Goal: Task Accomplishment & Management: Complete application form

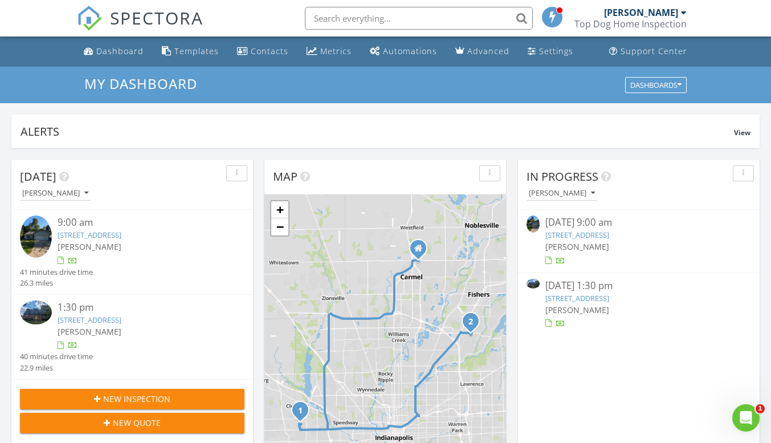
click at [121, 232] on link "8814 Woodpointe Cir, Indianapolis, IN 46234" at bounding box center [90, 235] width 64 height 10
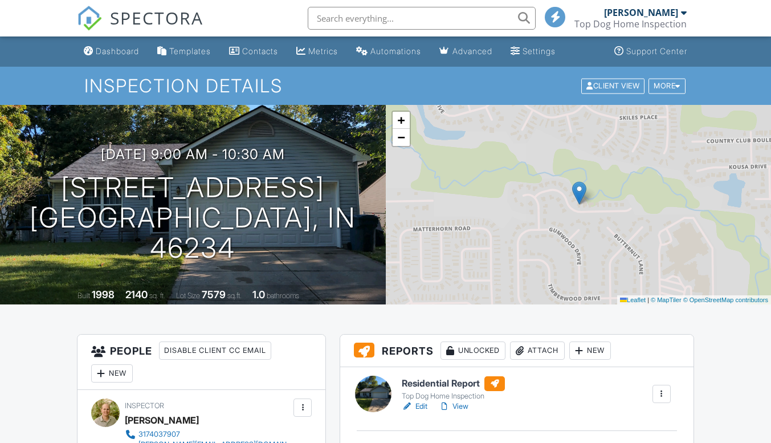
scroll to position [57, 0]
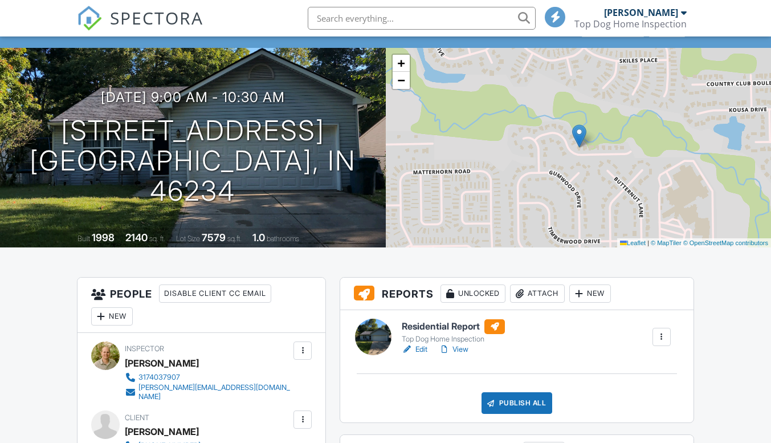
click at [421, 348] on link "Edit" at bounding box center [415, 349] width 26 height 11
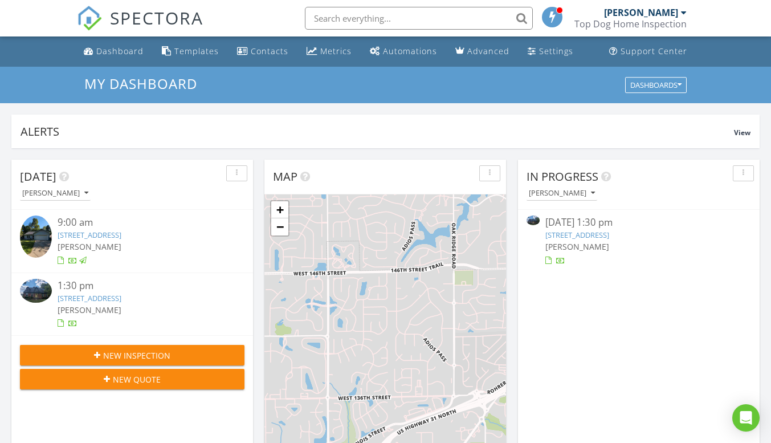
click at [162, 300] on div "1:30 pm 8021 Bay Cove, Indianapolis, IN 46256 Jacob Kelly" at bounding box center [142, 304] width 169 height 51
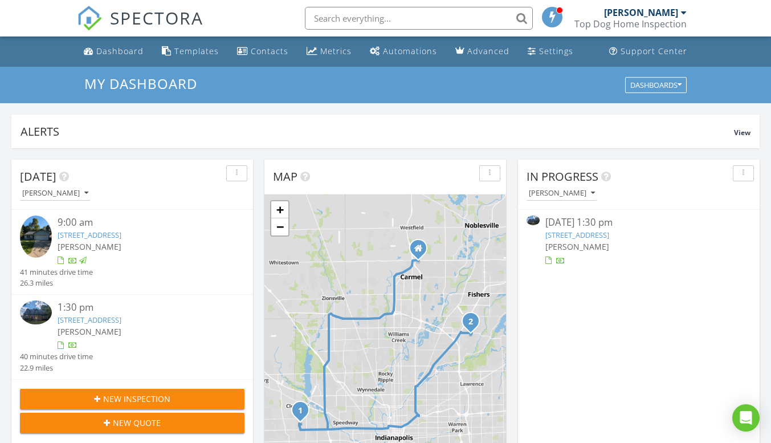
click at [121, 318] on link "8021 Bay Cove, Indianapolis, IN 46256" at bounding box center [90, 320] width 64 height 10
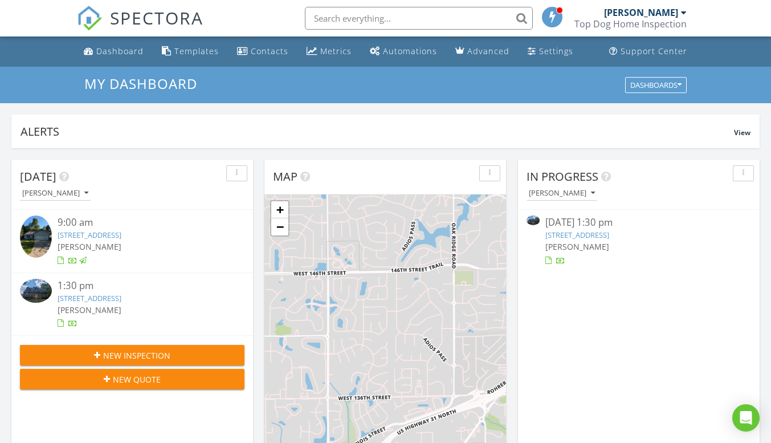
scroll to position [1055, 789]
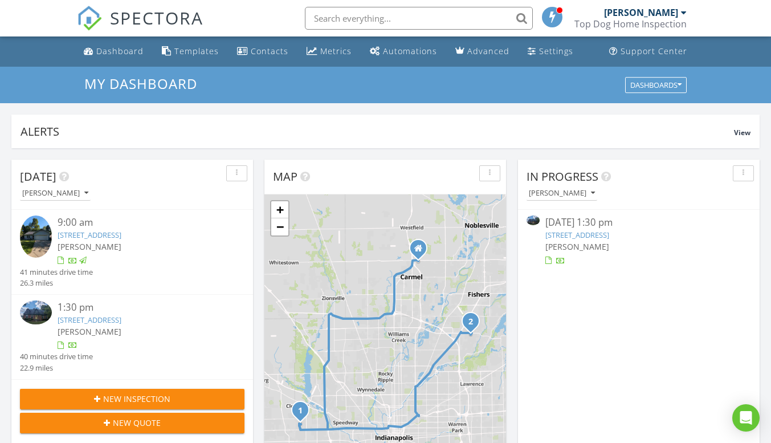
click at [116, 323] on link "[STREET_ADDRESS]" at bounding box center [90, 320] width 64 height 10
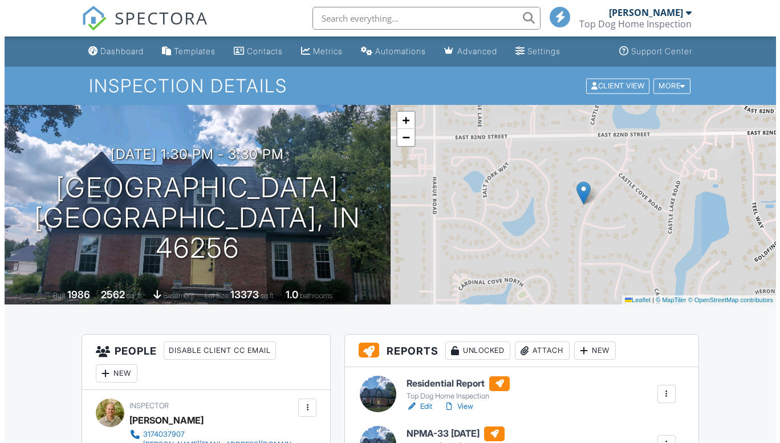
scroll to position [171, 0]
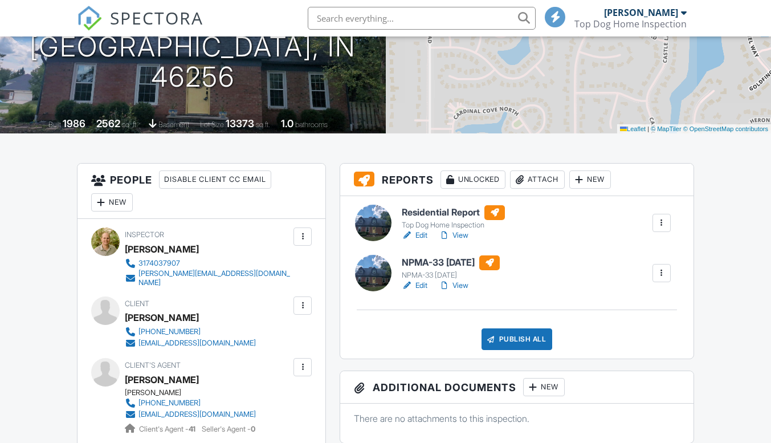
click at [515, 341] on div "Publish All" at bounding box center [517, 339] width 71 height 22
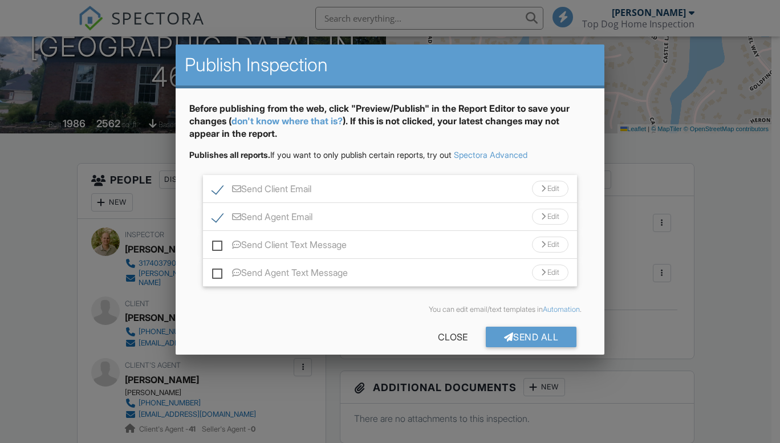
scroll to position [0, 0]
click at [505, 339] on div "Send All" at bounding box center [531, 337] width 91 height 21
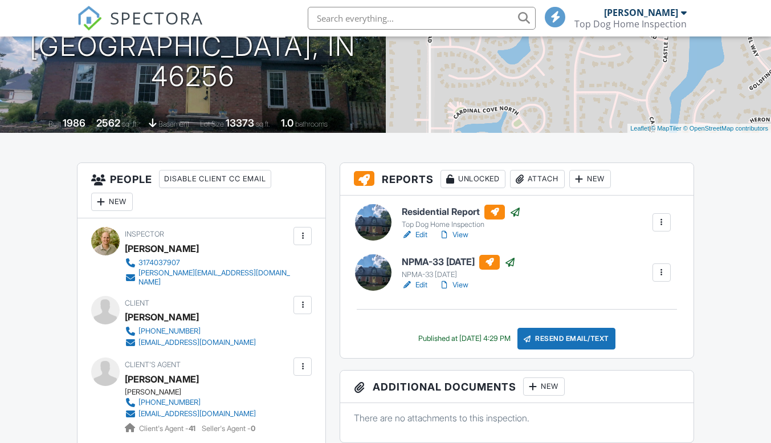
scroll to position [172, 0]
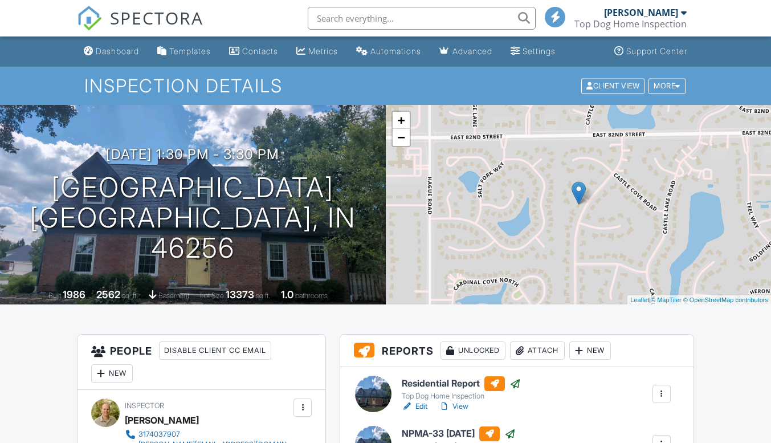
scroll to position [0, 0]
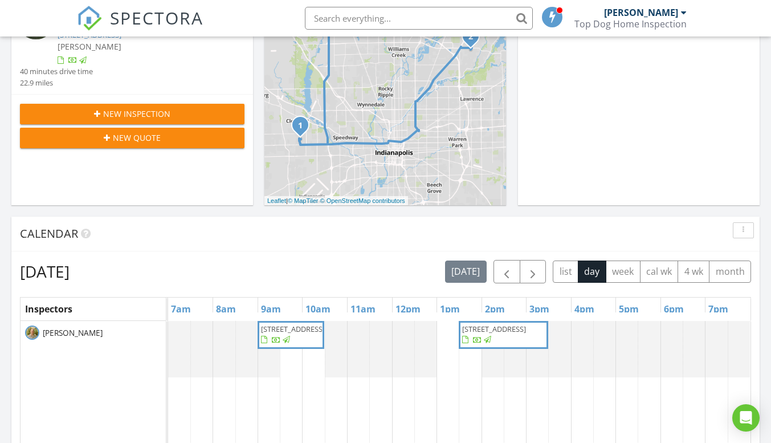
scroll to position [342, 0]
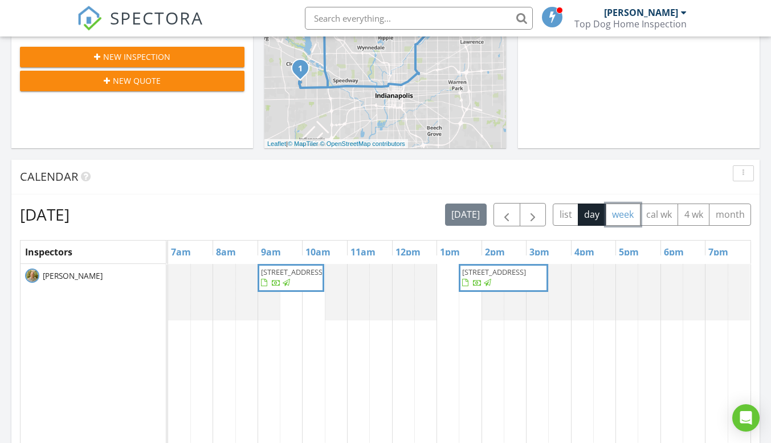
click at [628, 214] on button "week" at bounding box center [623, 214] width 35 height 22
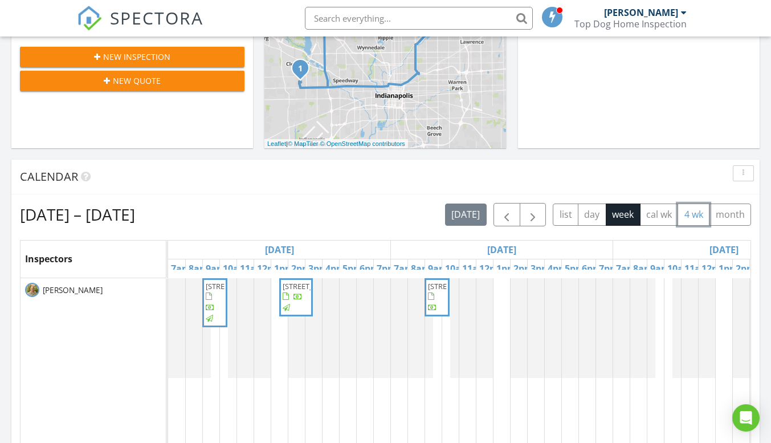
click at [695, 217] on button "4 wk" at bounding box center [694, 214] width 32 height 22
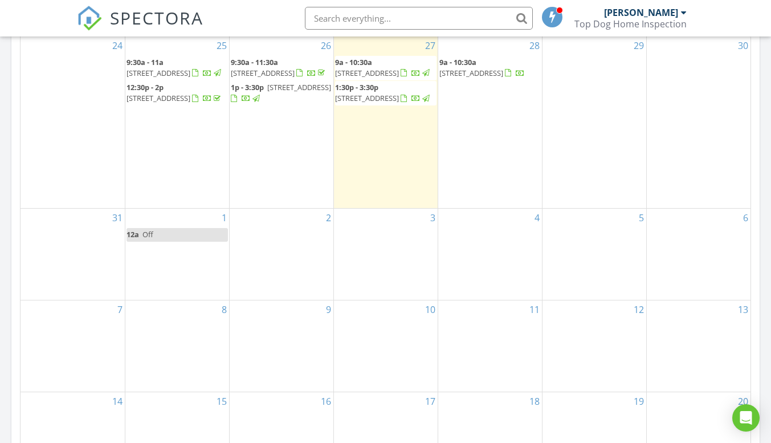
scroll to position [570, 0]
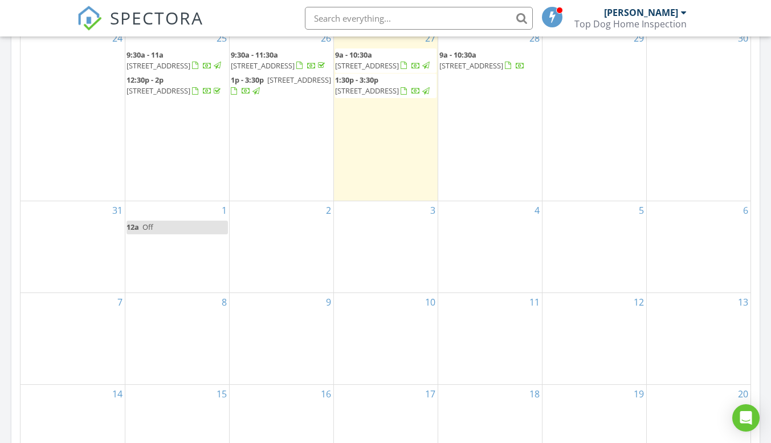
click at [599, 256] on div "5" at bounding box center [595, 246] width 104 height 91
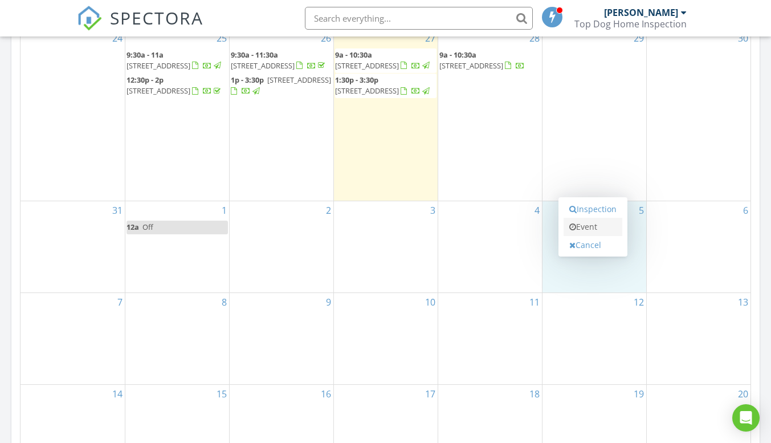
click at [589, 226] on link "Event" at bounding box center [593, 227] width 59 height 18
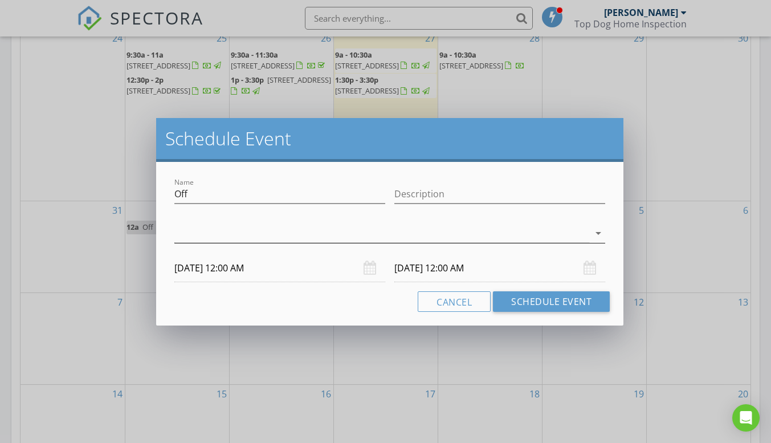
click at [214, 240] on div at bounding box center [382, 233] width 416 height 19
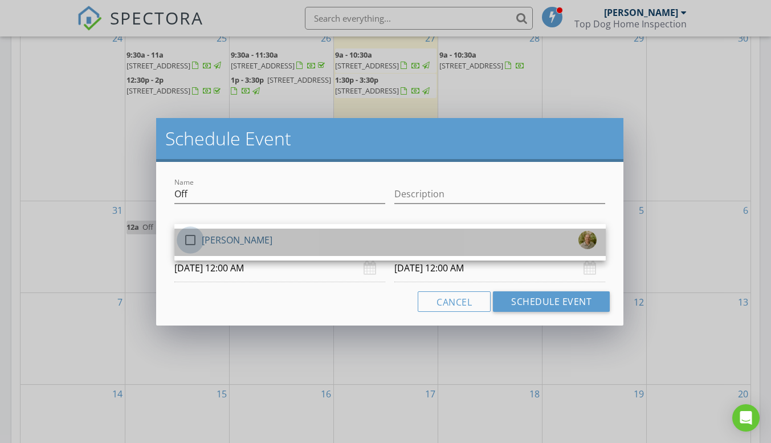
click at [192, 239] on div at bounding box center [190, 239] width 19 height 19
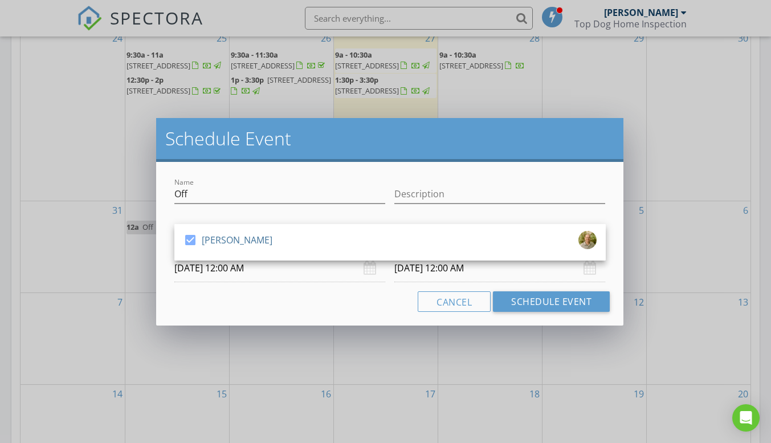
click at [240, 274] on input "09/05/2025 12:00 AM" at bounding box center [279, 268] width 211 height 28
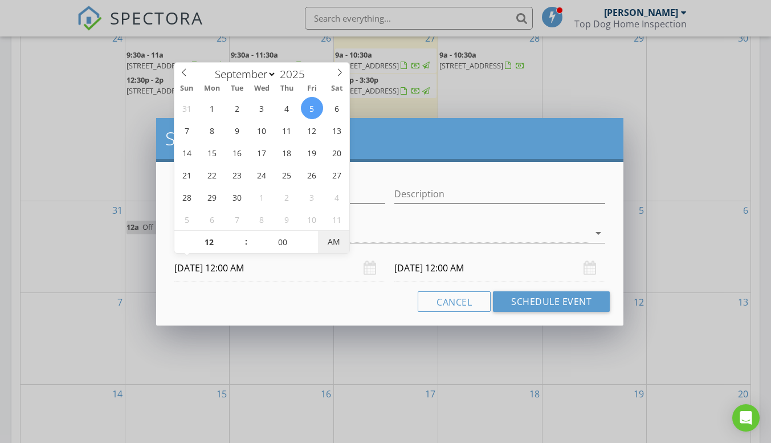
click at [340, 244] on span "AM" at bounding box center [333, 241] width 31 height 23
type input "09/05/2025 12:00 PM"
type input "09/06/2025 12:00 PM"
click at [351, 310] on div "Cancel Schedule Event" at bounding box center [390, 301] width 441 height 21
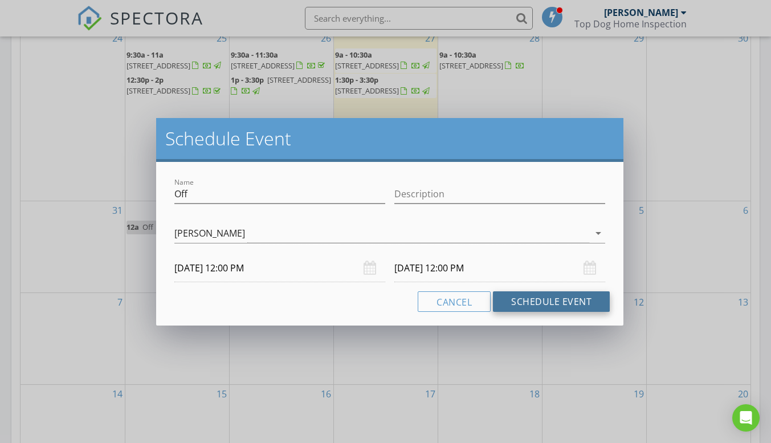
click at [555, 302] on button "Schedule Event" at bounding box center [551, 301] width 117 height 21
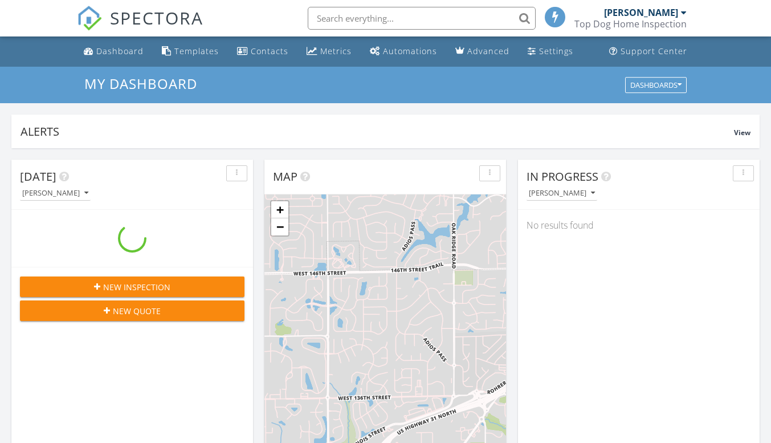
scroll to position [6, 6]
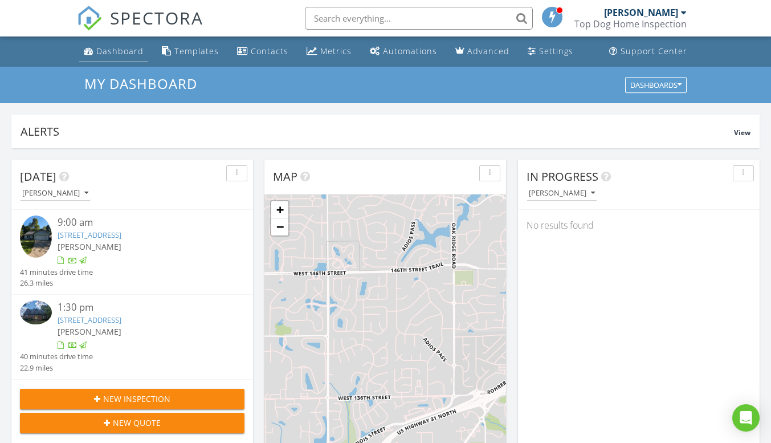
click at [133, 53] on div "Dashboard" at bounding box center [119, 51] width 47 height 11
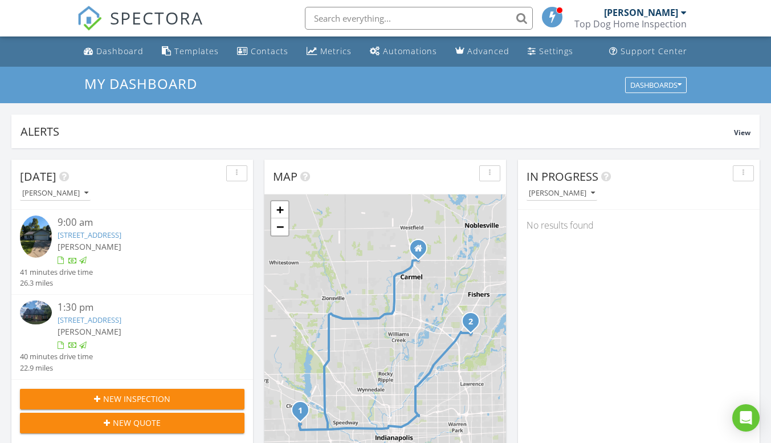
click at [117, 318] on link "[STREET_ADDRESS]" at bounding box center [90, 320] width 64 height 10
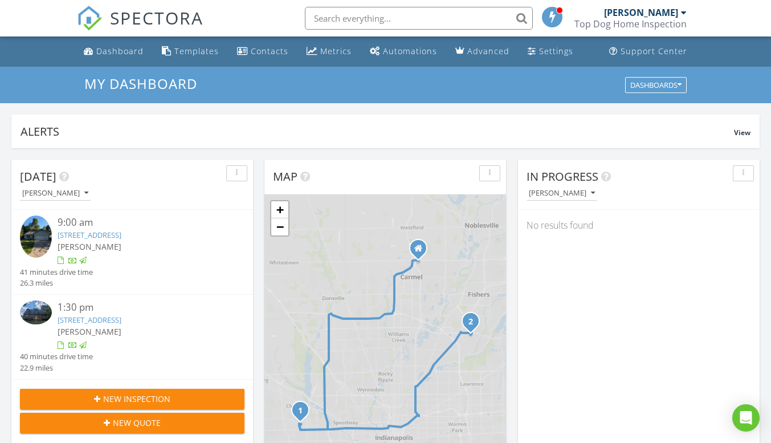
click at [121, 316] on link "[STREET_ADDRESS]" at bounding box center [90, 320] width 64 height 10
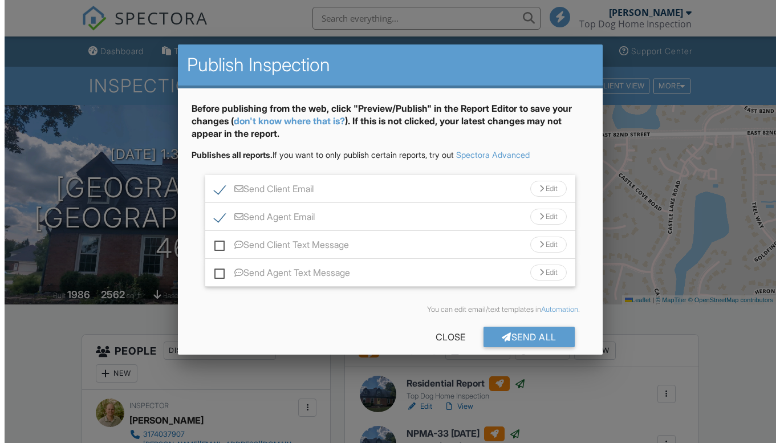
scroll to position [171, 0]
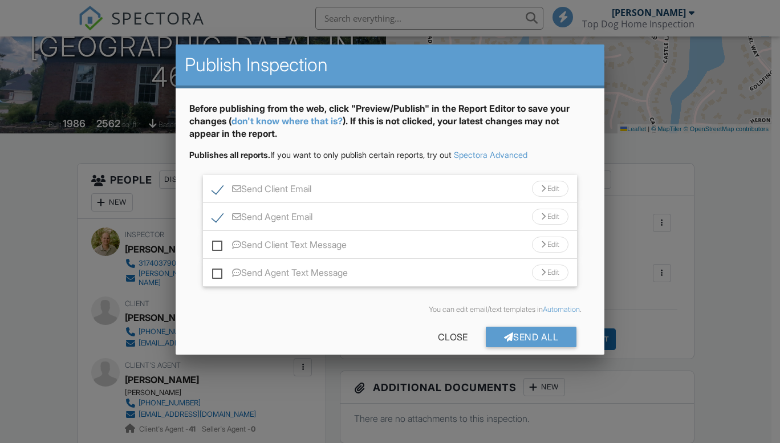
click at [215, 219] on label "Send Agent Email" at bounding box center [262, 218] width 100 height 14
checkbox input "false"
click at [221, 184] on label "Send Client Email" at bounding box center [261, 191] width 99 height 14
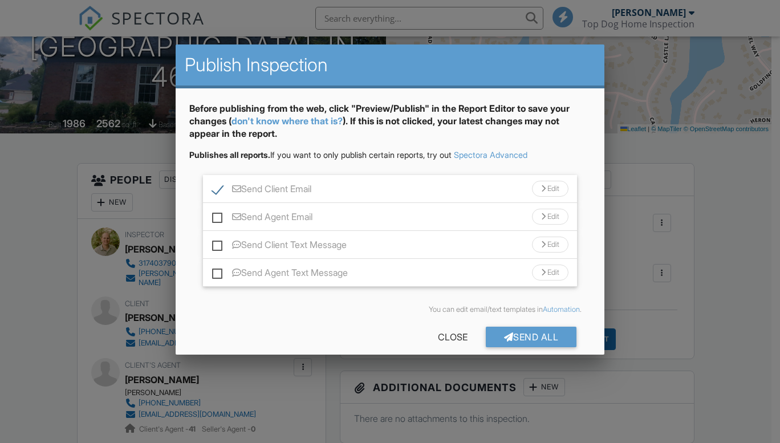
checkbox input "false"
click at [504, 334] on div at bounding box center [509, 336] width 10 height 9
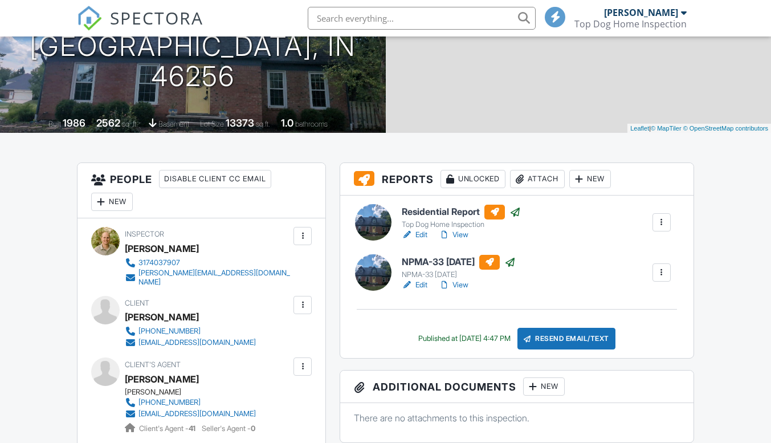
scroll to position [172, 0]
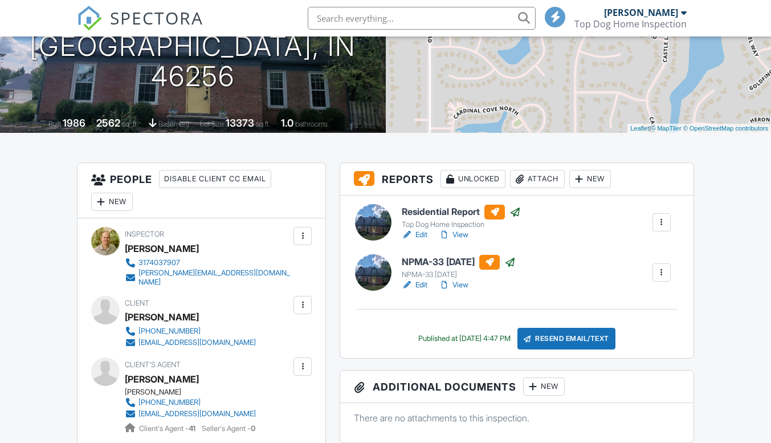
click at [459, 233] on link "View" at bounding box center [454, 234] width 30 height 11
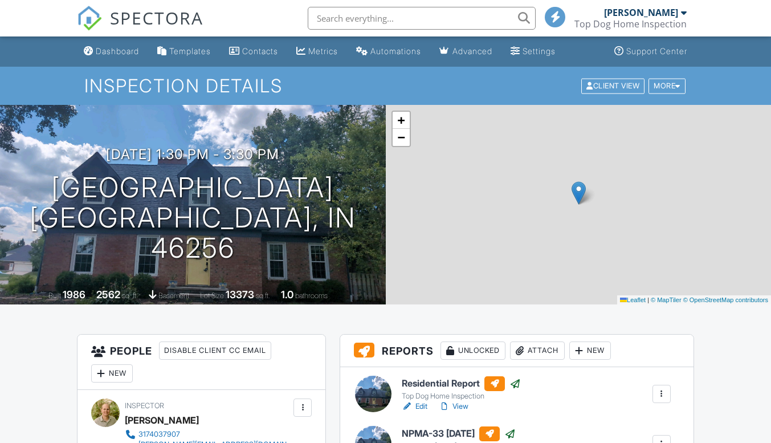
drag, startPoint x: 461, startPoint y: 236, endPoint x: 621, endPoint y: 246, distance: 160.5
click at [461, 401] on link "View" at bounding box center [454, 406] width 30 height 11
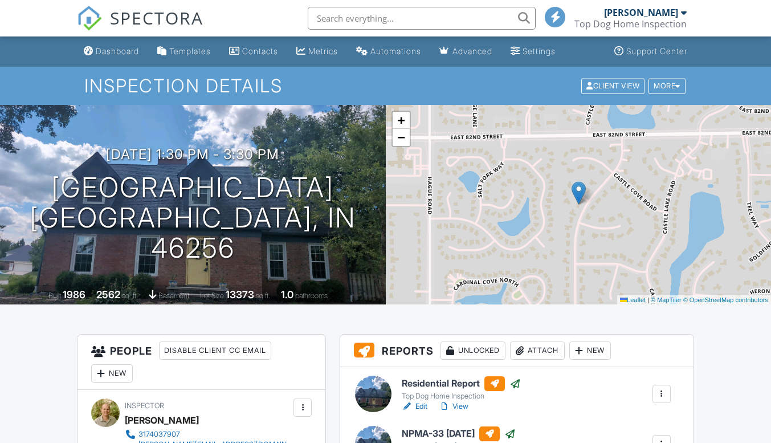
scroll to position [171, 0]
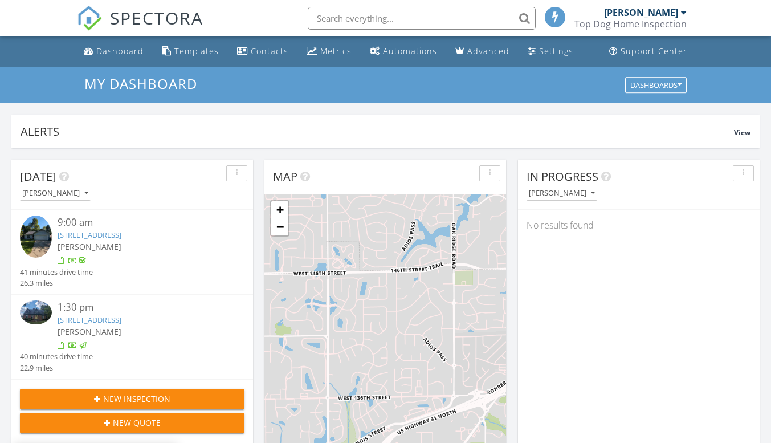
click at [121, 235] on link "[STREET_ADDRESS]" at bounding box center [90, 235] width 64 height 10
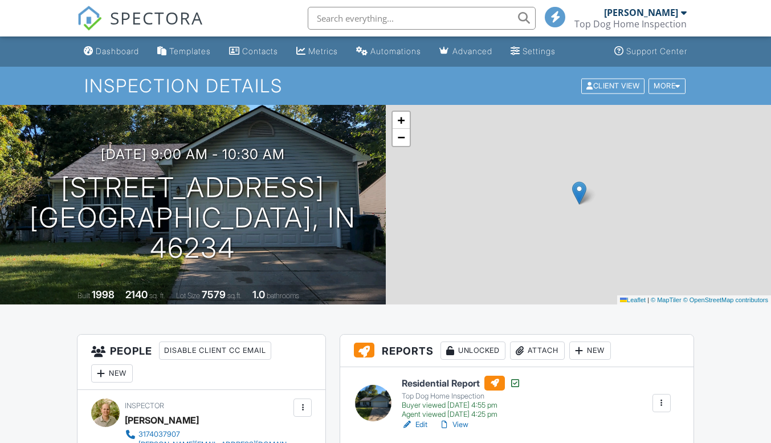
scroll to position [228, 0]
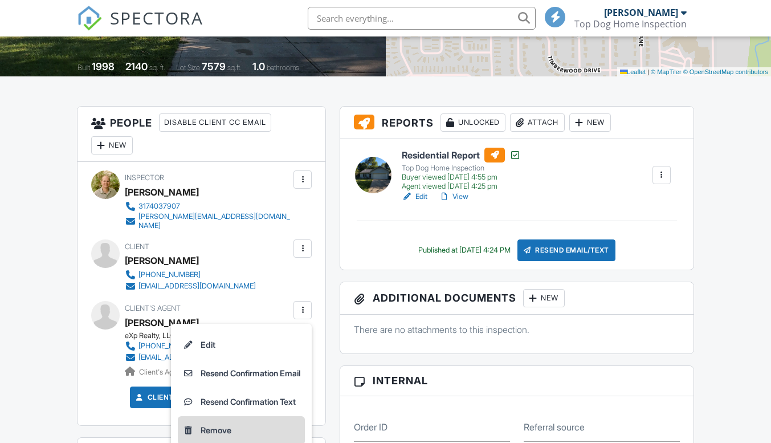
click at [213, 422] on li "Remove" at bounding box center [241, 430] width 127 height 28
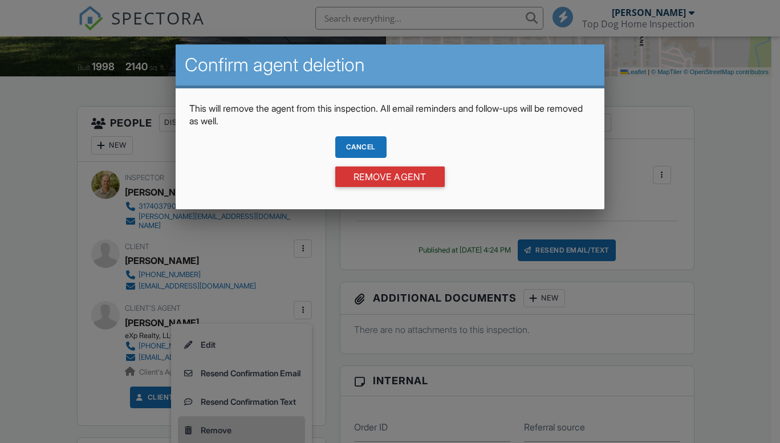
scroll to position [0, 0]
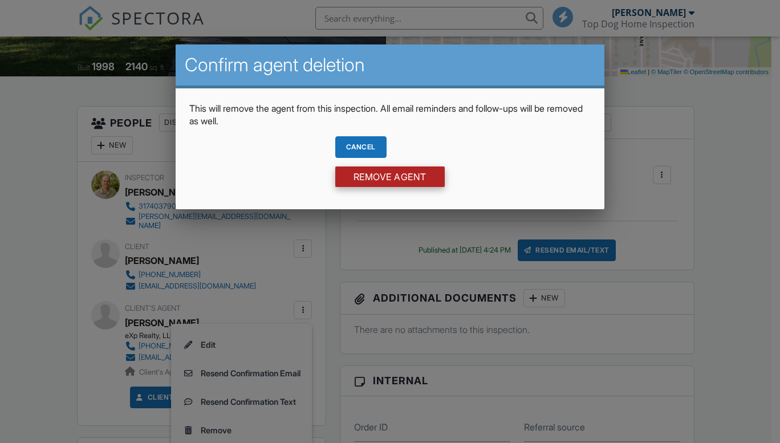
click at [386, 177] on input "Remove Agent" at bounding box center [389, 176] width 109 height 21
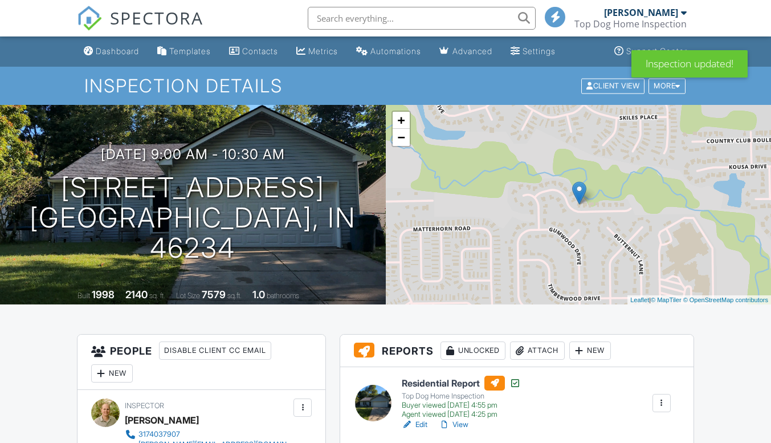
scroll to position [171, 0]
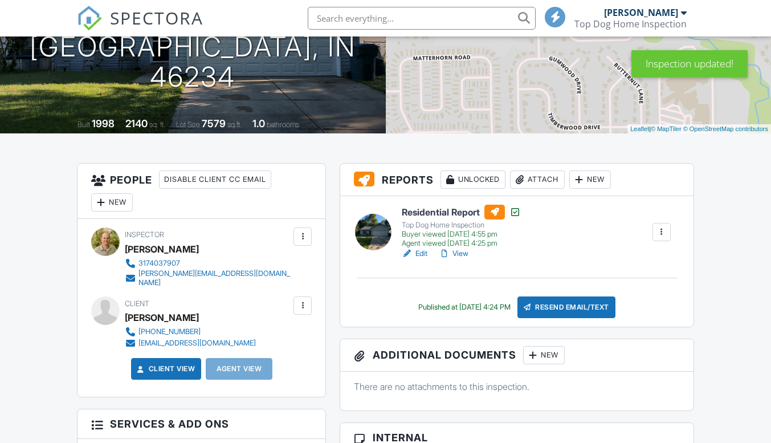
click at [463, 255] on link "View" at bounding box center [454, 253] width 30 height 11
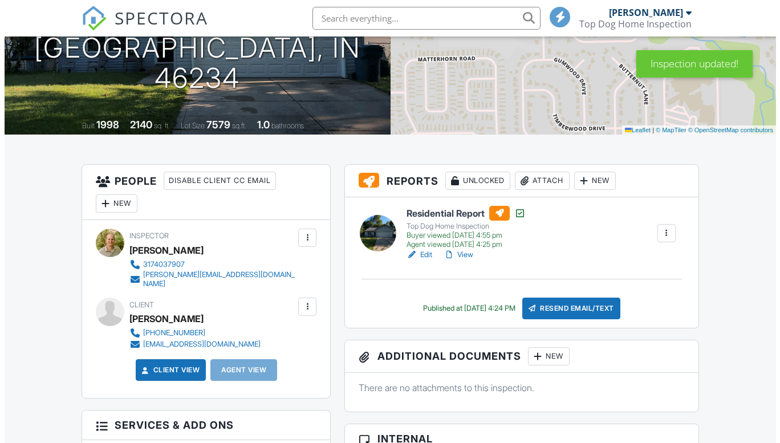
scroll to position [171, 0]
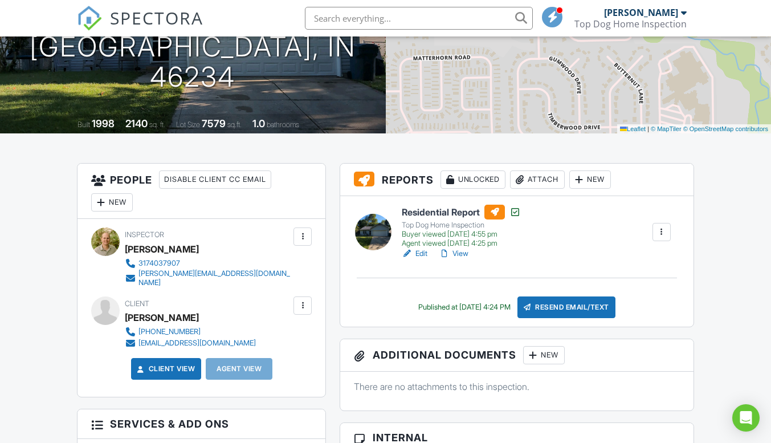
click at [112, 200] on div "New" at bounding box center [112, 202] width 42 height 18
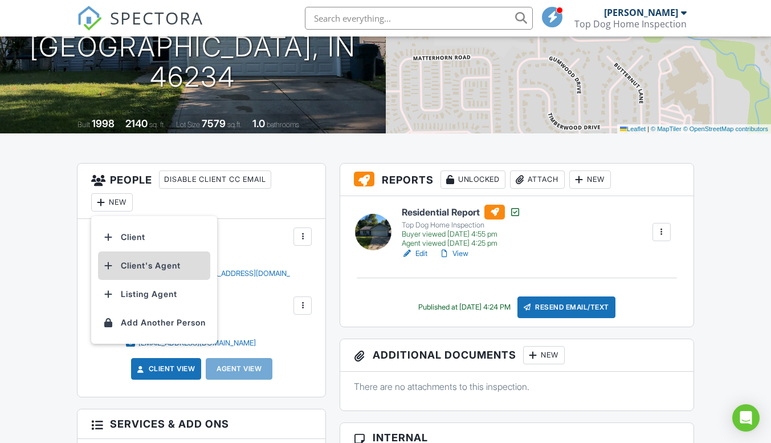
click at [143, 271] on li "Client's Agent" at bounding box center [154, 265] width 112 height 28
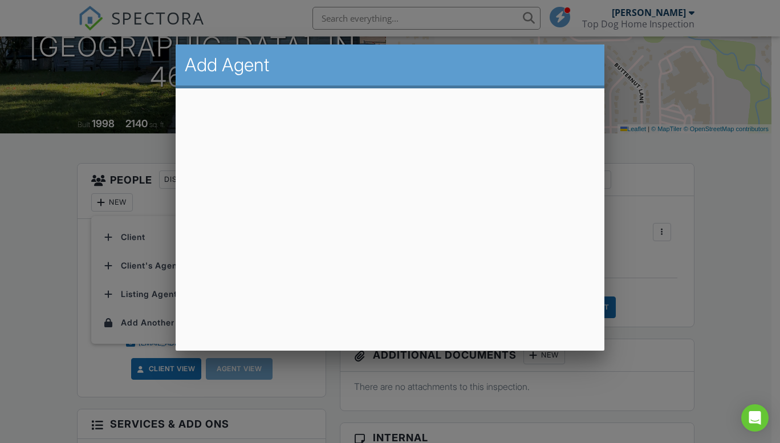
drag, startPoint x: 16, startPoint y: 153, endPoint x: 27, endPoint y: 160, distance: 12.8
click at [17, 153] on div at bounding box center [390, 219] width 780 height 553
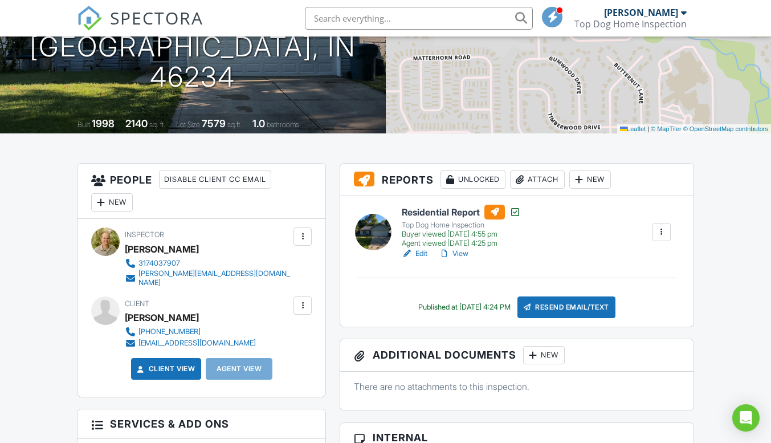
click at [111, 206] on div "New" at bounding box center [112, 202] width 42 height 18
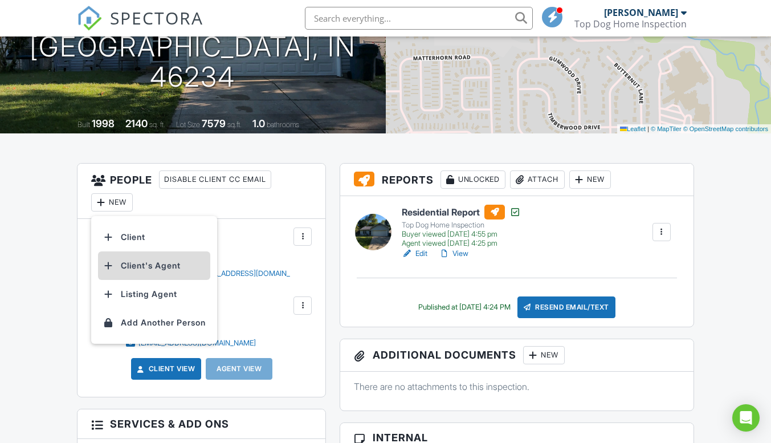
click at [156, 269] on li "Client's Agent" at bounding box center [154, 265] width 112 height 28
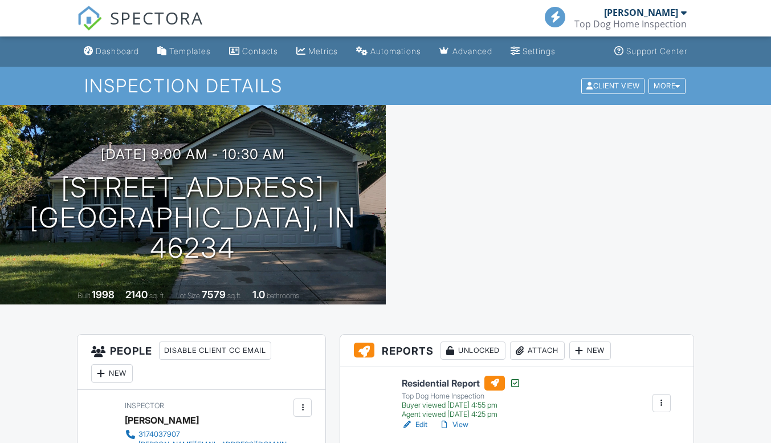
click at [111, 364] on div "New" at bounding box center [112, 373] width 42 height 18
click at [116, 364] on div "New" at bounding box center [112, 373] width 42 height 18
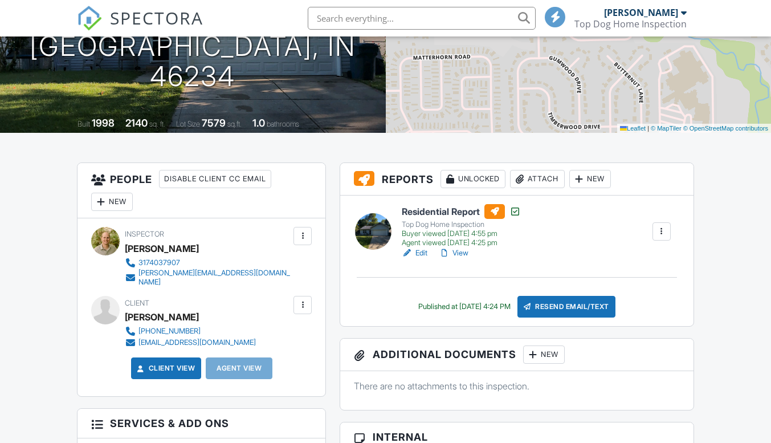
scroll to position [172, 0]
click at [109, 199] on div "New" at bounding box center [112, 202] width 42 height 18
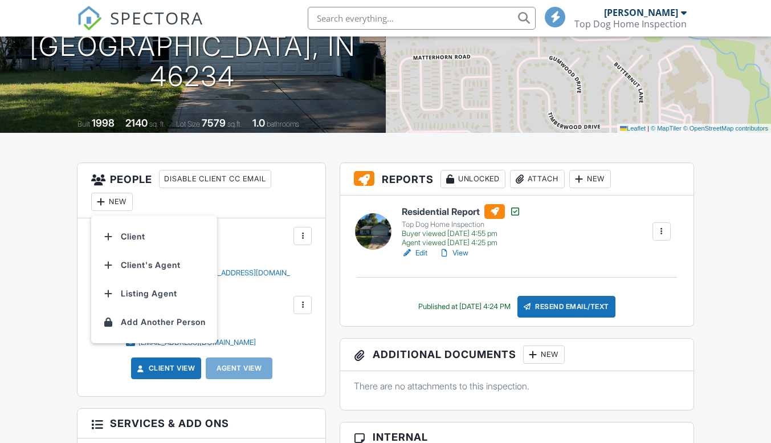
scroll to position [0, 0]
click at [137, 264] on li "Client's Agent" at bounding box center [154, 265] width 112 height 28
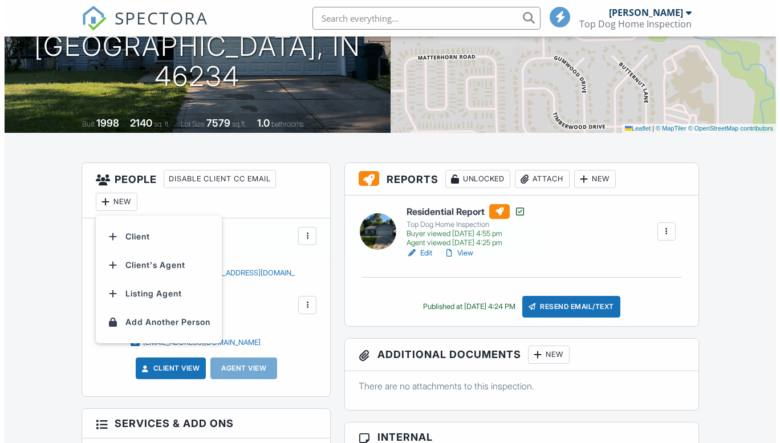
scroll to position [171, 0]
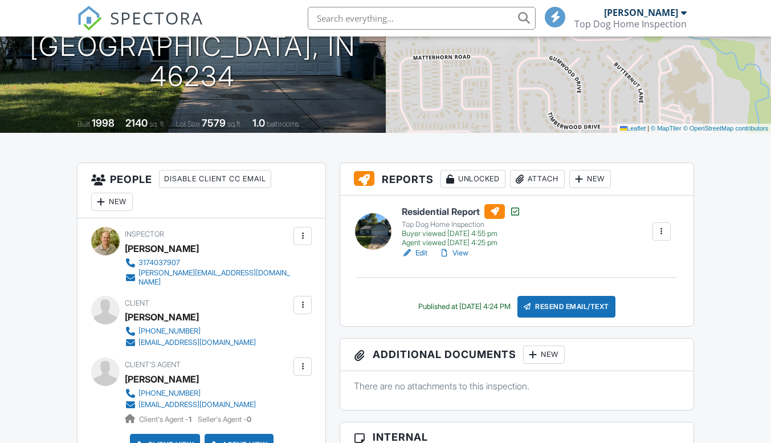
scroll to position [319, 0]
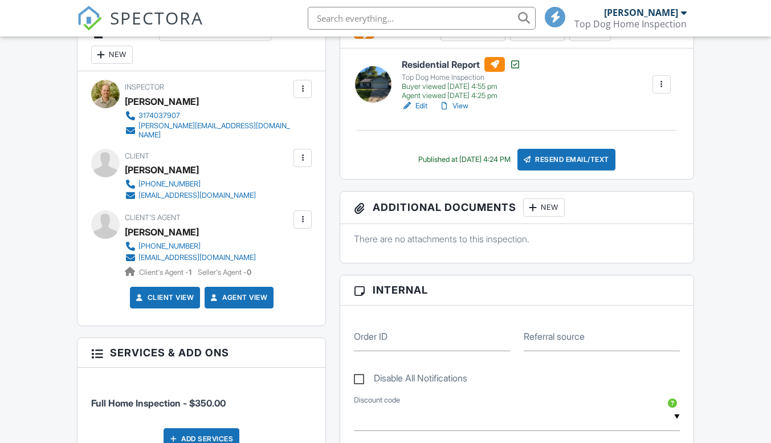
click at [570, 149] on div "Resend Email/Text" at bounding box center [567, 160] width 98 height 22
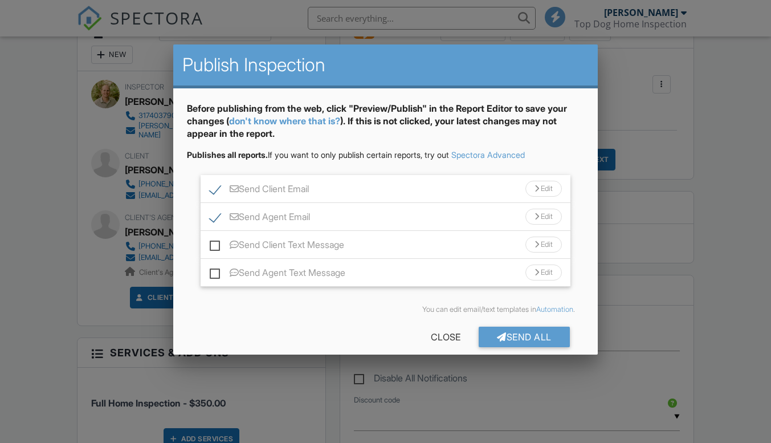
scroll to position [343, 0]
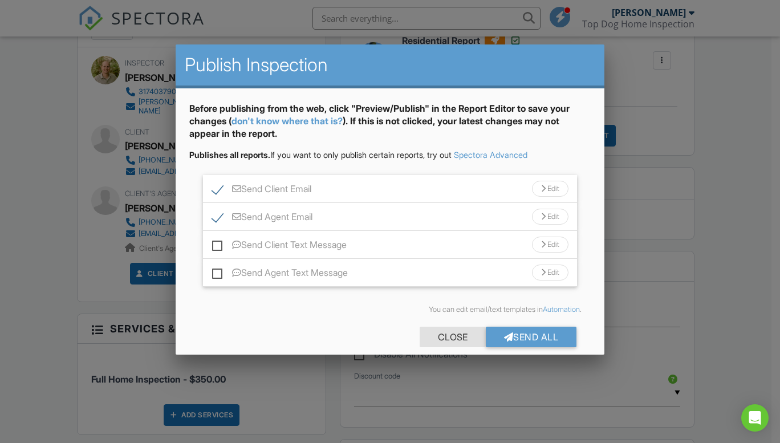
click at [440, 341] on div "Close" at bounding box center [453, 337] width 66 height 21
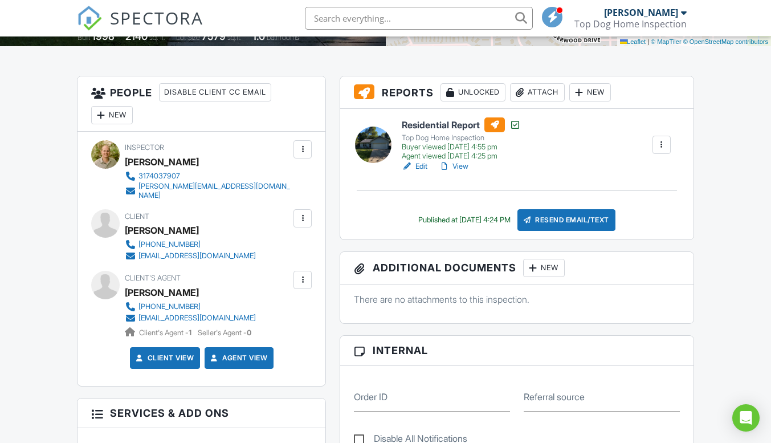
scroll to position [172, 0]
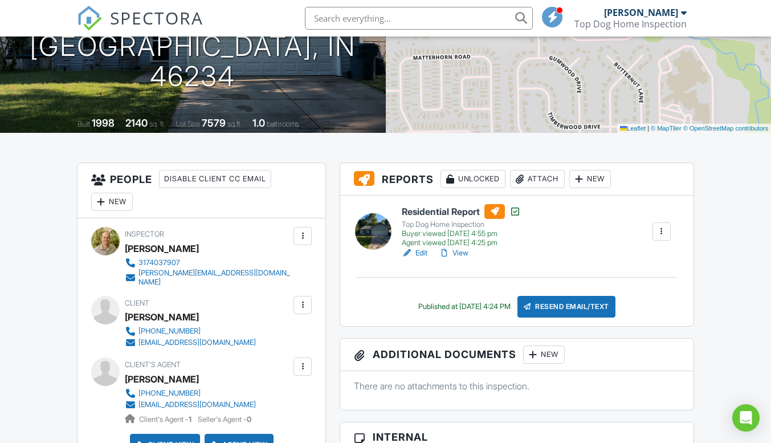
click at [417, 251] on link "Edit" at bounding box center [415, 252] width 26 height 11
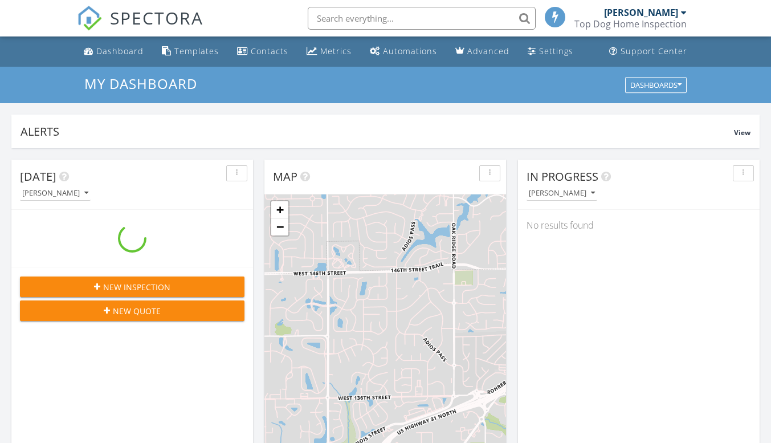
scroll to position [1055, 789]
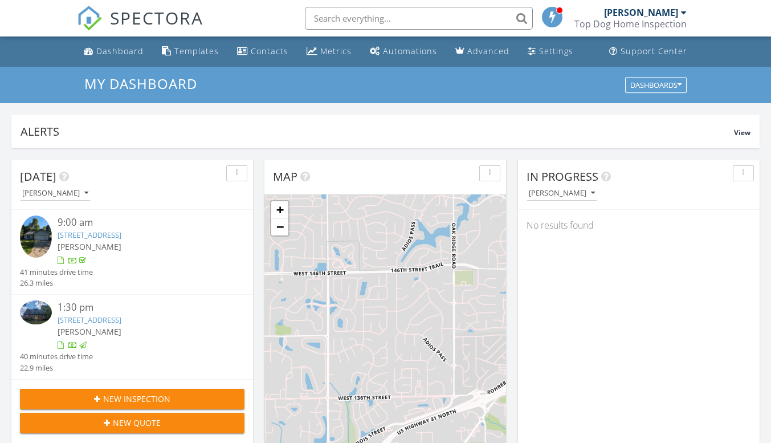
click at [105, 231] on link "[STREET_ADDRESS]" at bounding box center [90, 235] width 64 height 10
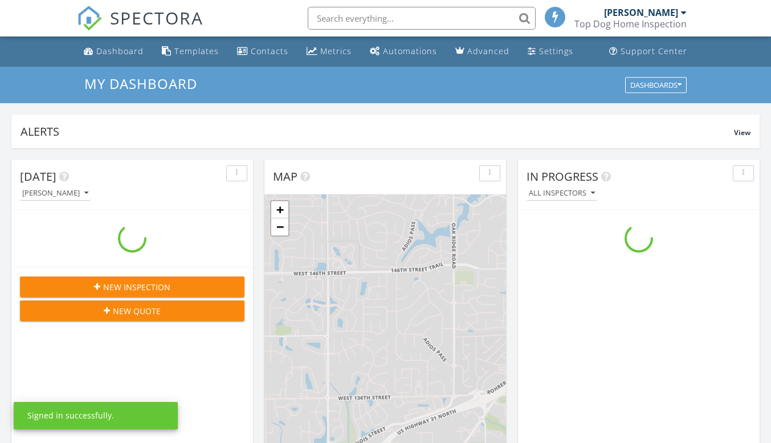
scroll to position [1055, 789]
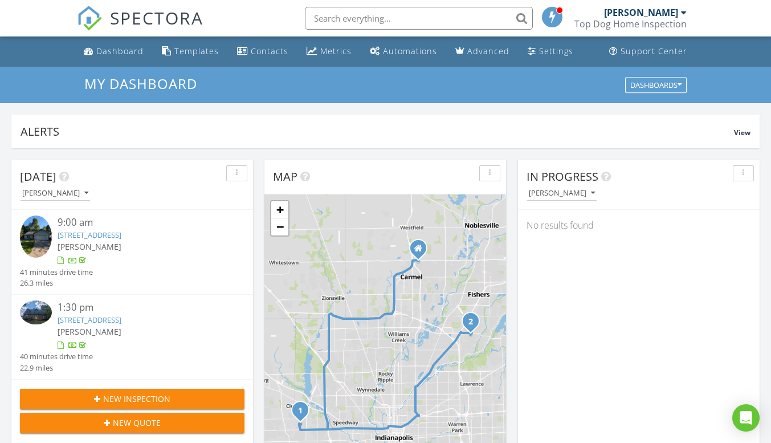
click at [141, 401] on span "New Inspection" at bounding box center [136, 399] width 67 height 12
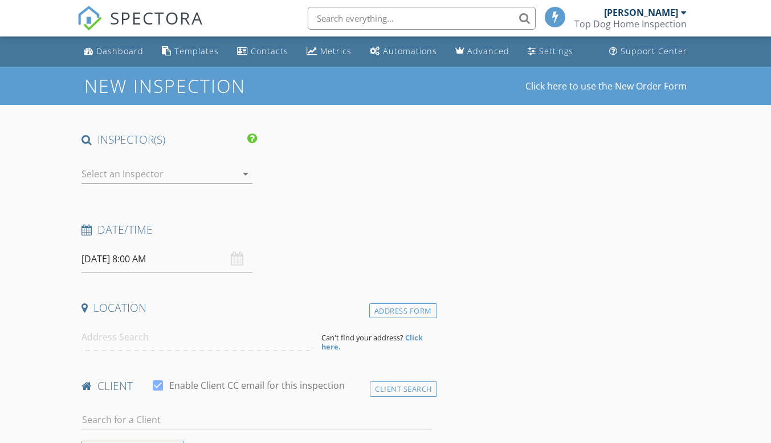
select select "7"
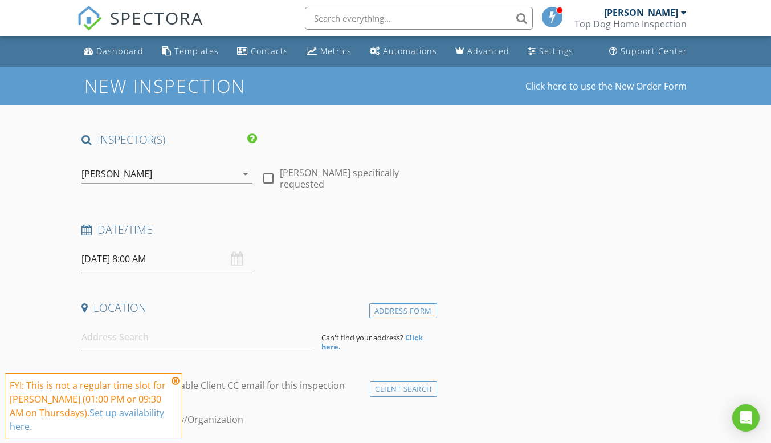
click at [121, 265] on input "[DATE] 8:00 AM" at bounding box center [167, 259] width 171 height 28
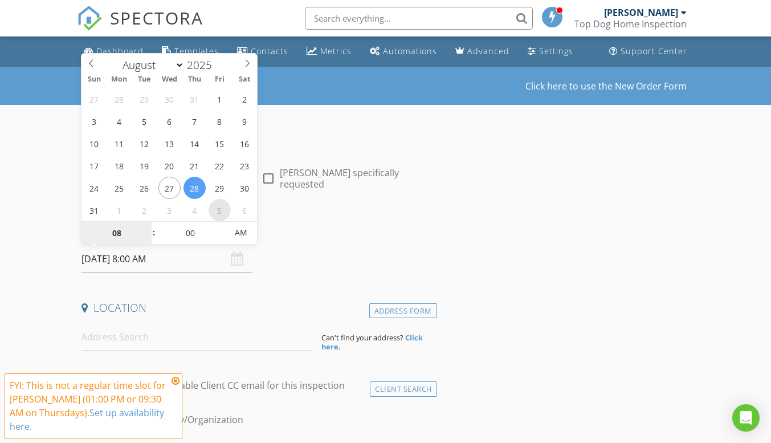
type input "[DATE] 8:00 AM"
select select "8"
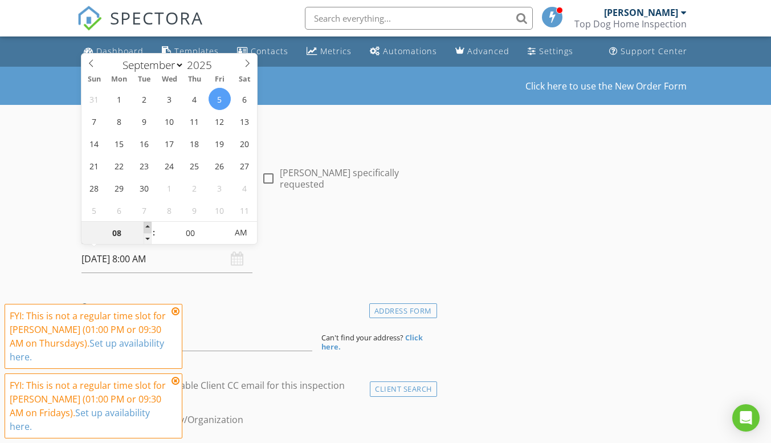
type input "[DATE] 9:00 AM"
type input "09"
click at [146, 230] on span at bounding box center [148, 227] width 8 height 11
type input "[DATE] 9:05 AM"
type input "05"
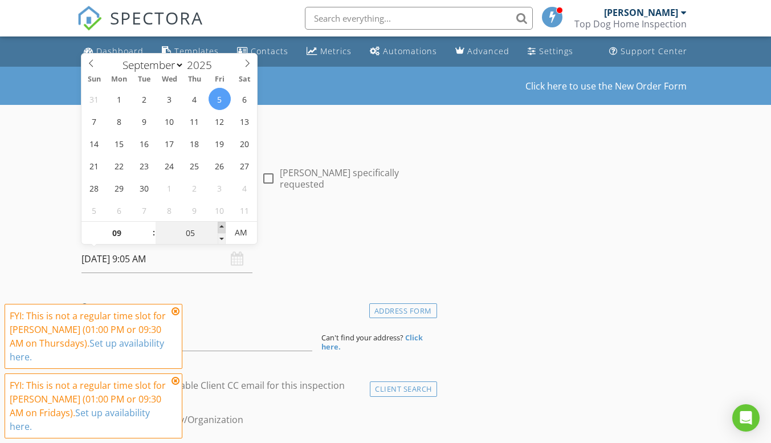
click at [221, 227] on span at bounding box center [222, 227] width 8 height 11
type input "09/05/2025 9:10 AM"
type input "10"
click at [221, 227] on span at bounding box center [222, 227] width 8 height 11
type input "09/05/2025 9:15 AM"
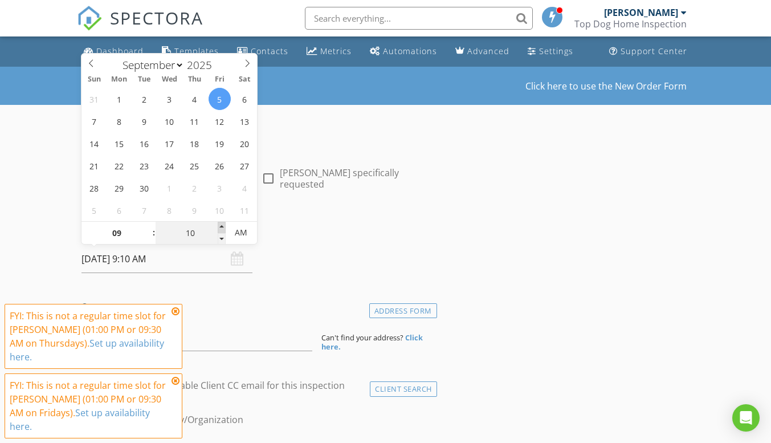
type input "15"
click at [221, 227] on span at bounding box center [222, 227] width 8 height 11
type input "09/05/2025 9:20 AM"
type input "20"
click at [221, 227] on span at bounding box center [222, 227] width 8 height 11
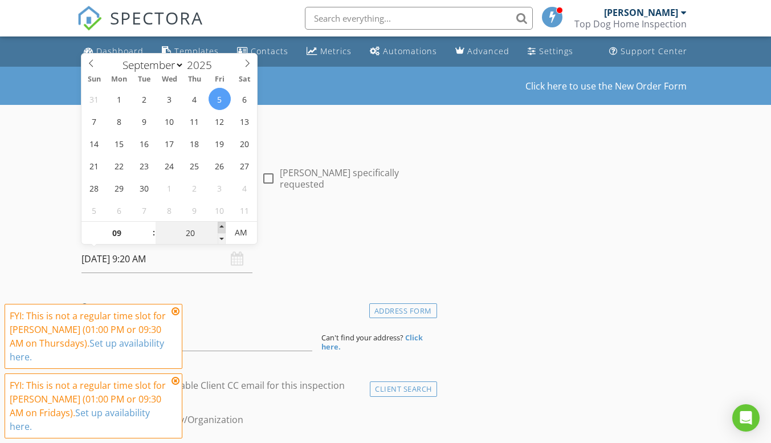
type input "09/05/2025 9:25 AM"
type input "25"
click at [221, 227] on span at bounding box center [222, 227] width 8 height 11
type input "[DATE] 9:30 AM"
type input "30"
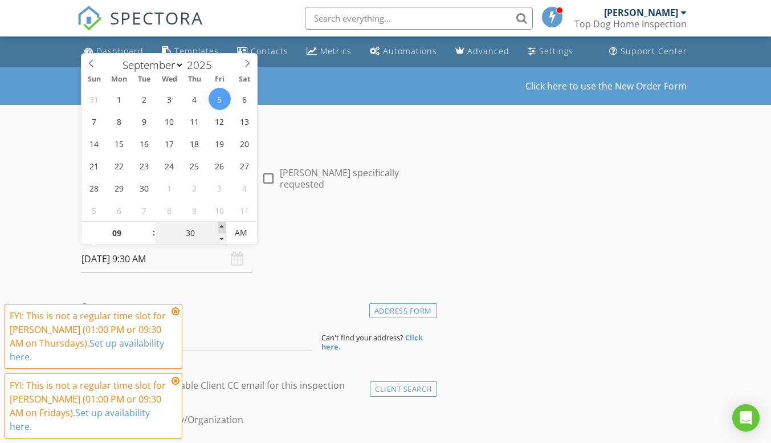
click at [221, 227] on span at bounding box center [222, 227] width 8 height 11
click at [292, 230] on h4 "Date/Time" at bounding box center [257, 229] width 351 height 15
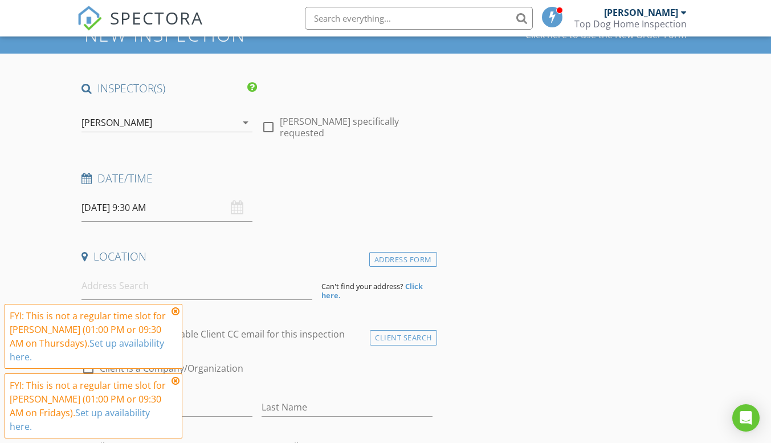
scroll to position [114, 0]
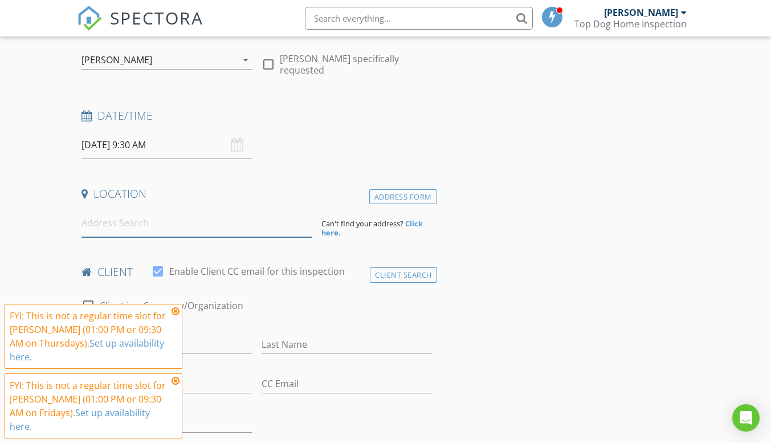
click at [131, 226] on input at bounding box center [197, 223] width 231 height 28
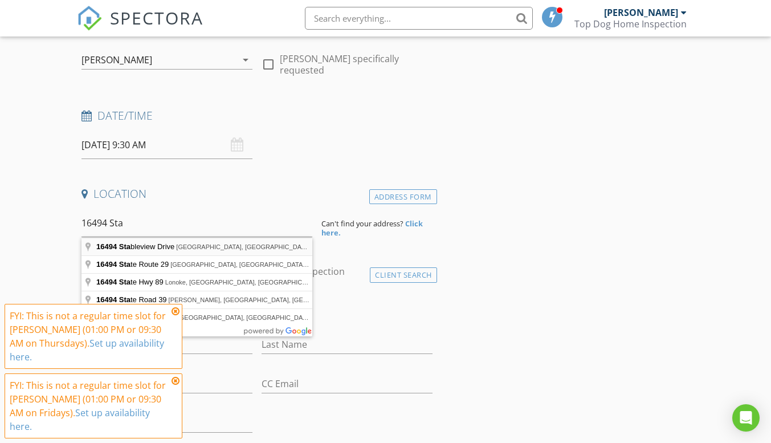
type input "16494 Stableview Drive, Fortville, IN, USA"
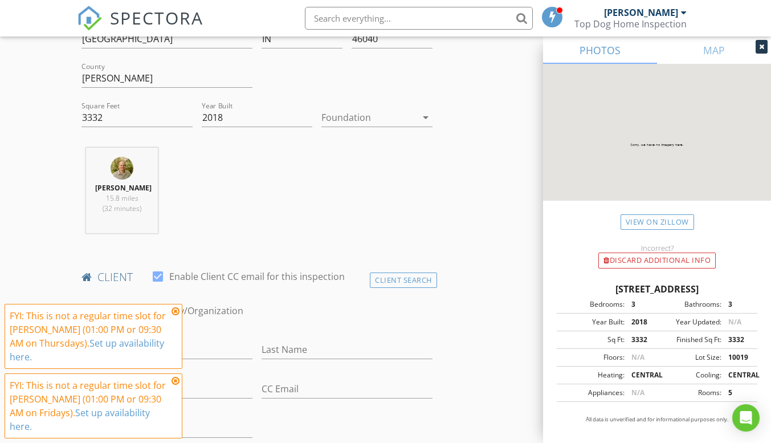
scroll to position [456, 0]
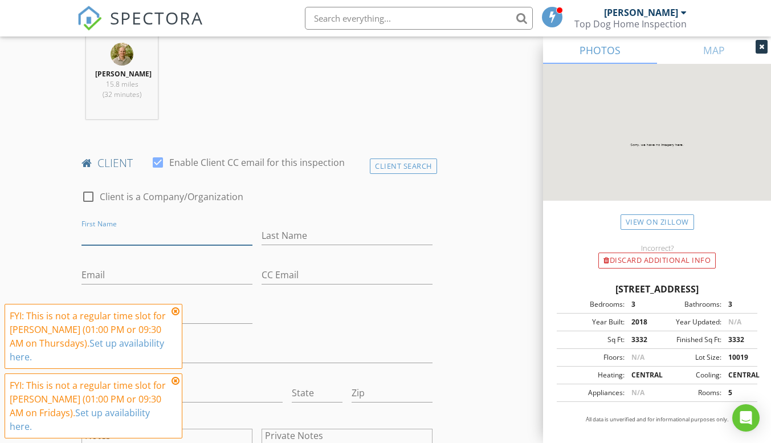
click at [117, 230] on input "First Name" at bounding box center [167, 235] width 171 height 19
type input "Romy"
type input "Elswerky"
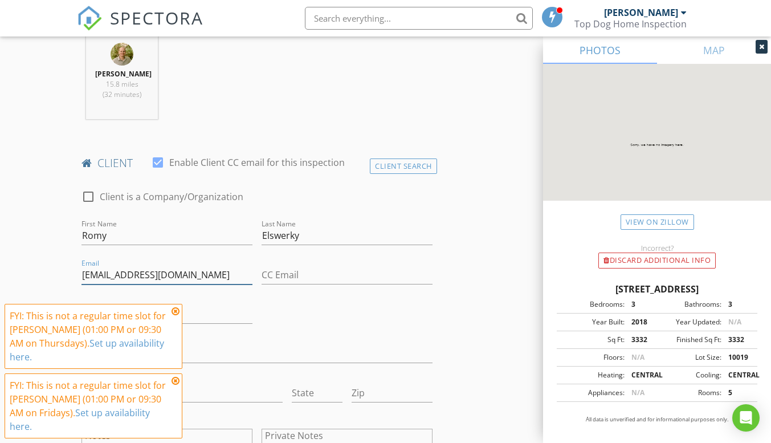
type input "[EMAIL_ADDRESS][DOMAIN_NAME]"
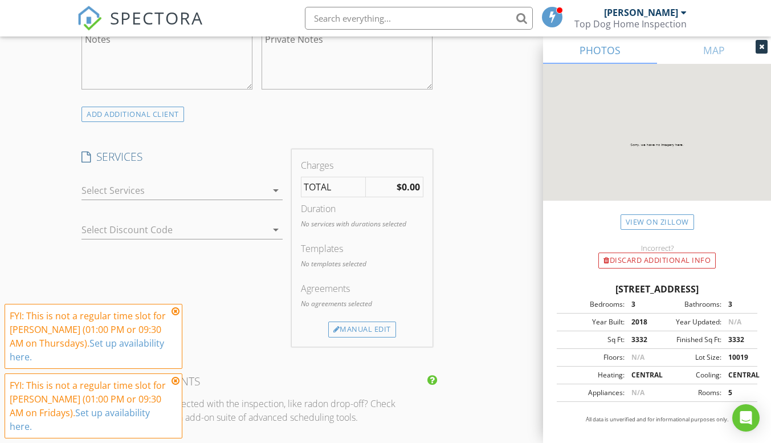
click at [142, 196] on div at bounding box center [174, 190] width 185 height 18
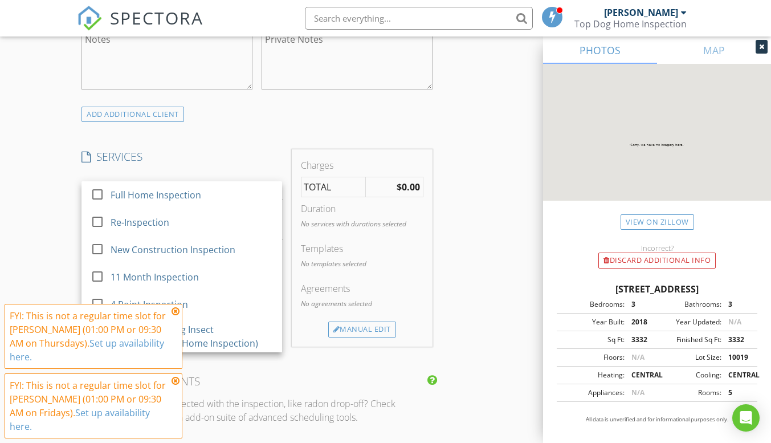
click at [97, 196] on div at bounding box center [97, 194] width 19 height 19
checkbox input "false"
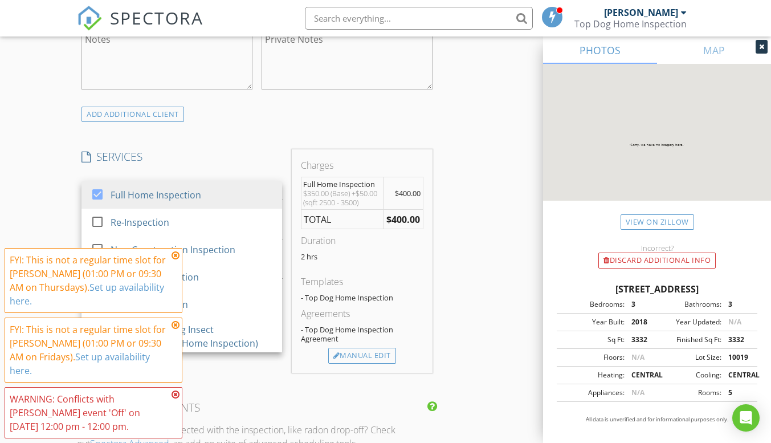
click at [175, 395] on icon at bounding box center [176, 394] width 8 height 9
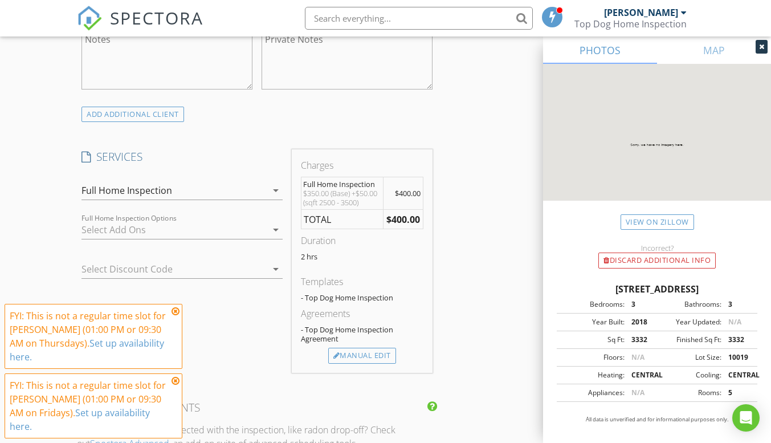
click at [175, 385] on icon at bounding box center [176, 380] width 8 height 9
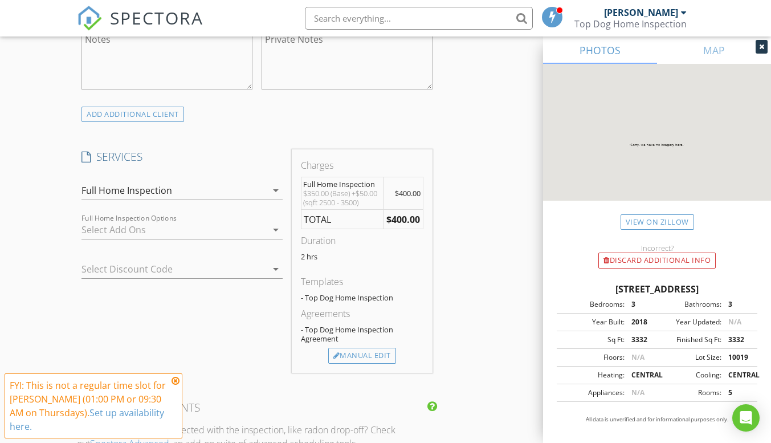
click at [173, 385] on icon at bounding box center [176, 380] width 8 height 9
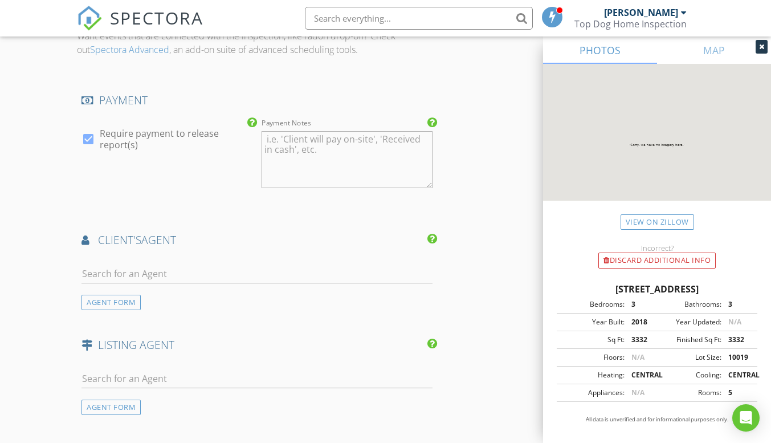
scroll to position [1308, 0]
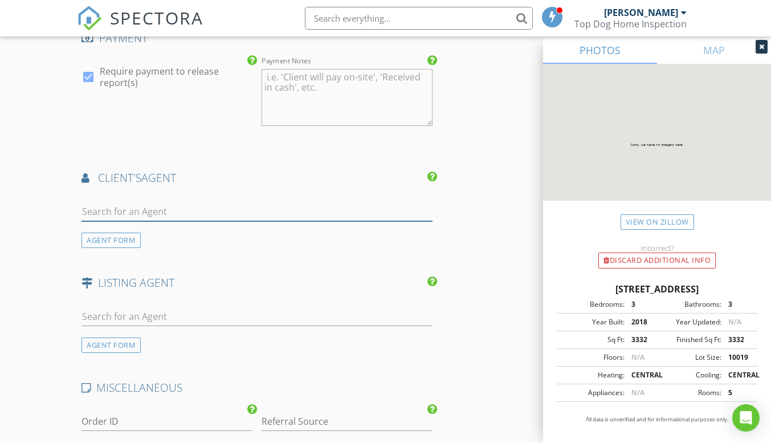
click at [136, 207] on input "text" at bounding box center [257, 211] width 351 height 19
type input "Keri"
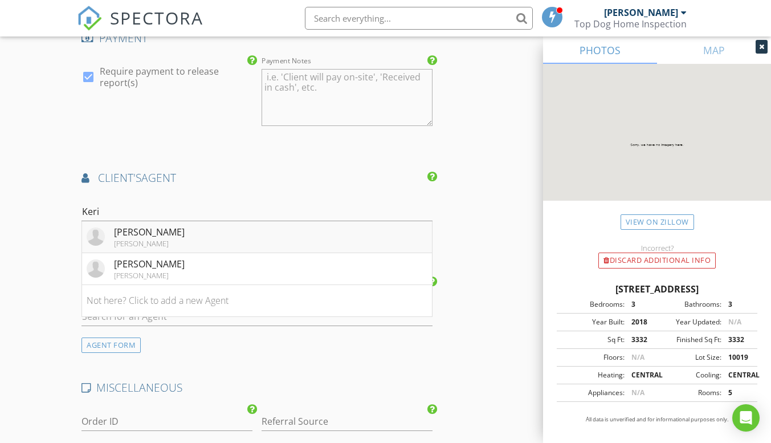
click at [124, 232] on div "[PERSON_NAME]" at bounding box center [149, 232] width 71 height 14
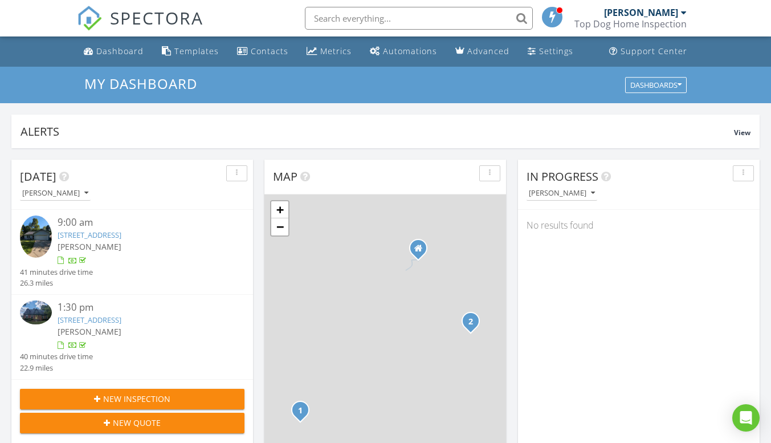
scroll to position [6, 6]
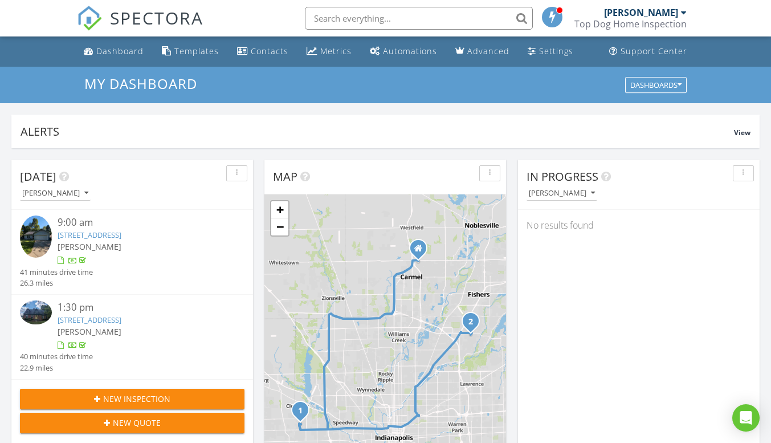
click at [121, 397] on span "New Inspection" at bounding box center [136, 399] width 67 height 12
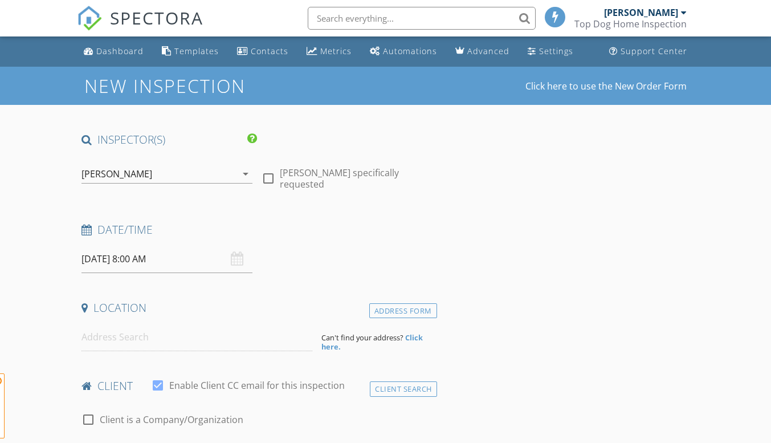
select select "7"
click at [159, 254] on input "08/28/2025 8:00 AM" at bounding box center [167, 259] width 171 height 28
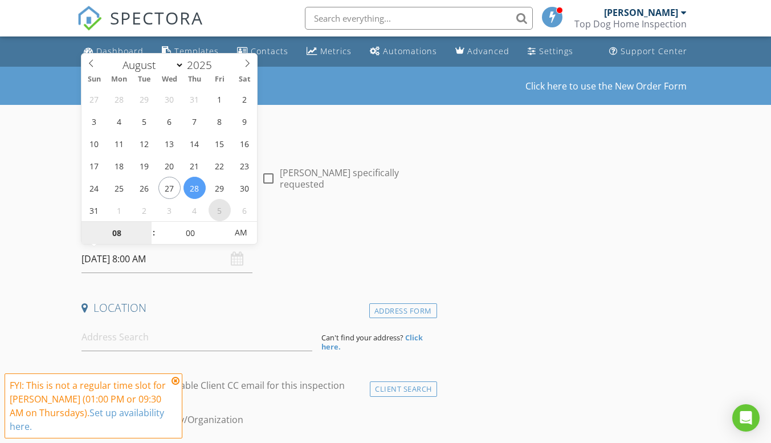
type input "09/05/2025 8:00 AM"
select select "8"
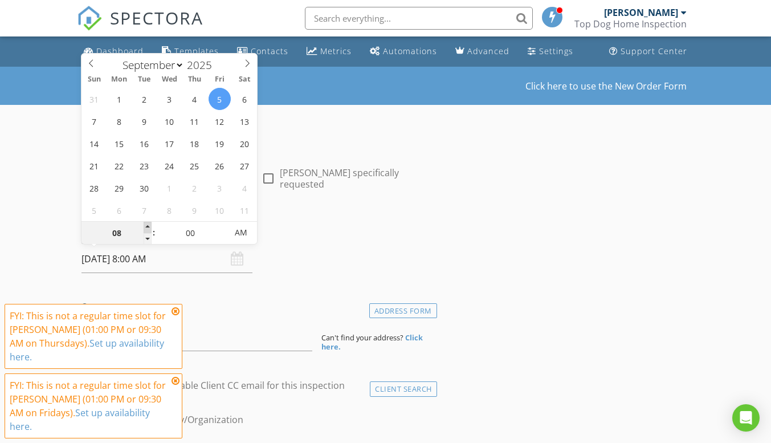
type input "09/05/2025 9:00 AM"
type input "09"
click at [146, 227] on span at bounding box center [148, 227] width 8 height 11
type input "09/05/2025 9:05 AM"
type input "05"
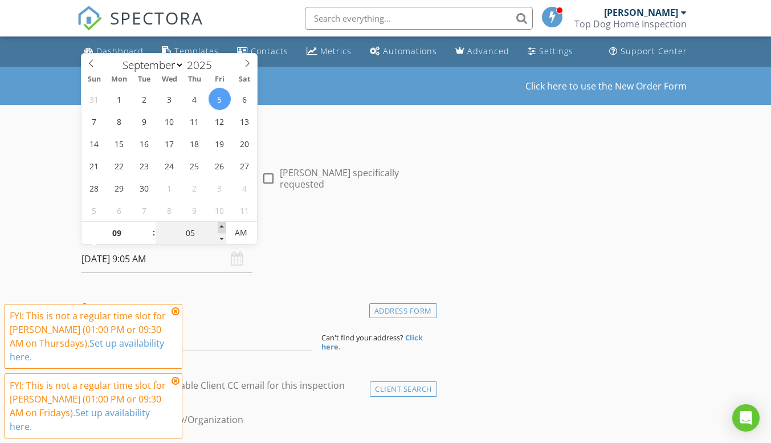
click at [223, 226] on span at bounding box center [222, 227] width 8 height 11
type input "09/05/2025 9:10 AM"
type input "10"
click at [223, 226] on span at bounding box center [222, 227] width 8 height 11
type input "09/05/2025 9:15 AM"
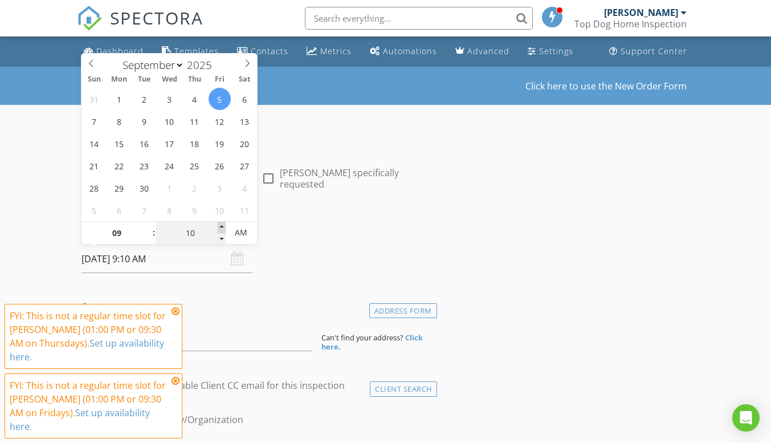
type input "15"
click at [223, 226] on span at bounding box center [222, 227] width 8 height 11
type input "09/05/2025 9:20 AM"
type input "20"
click at [223, 226] on span at bounding box center [222, 227] width 8 height 11
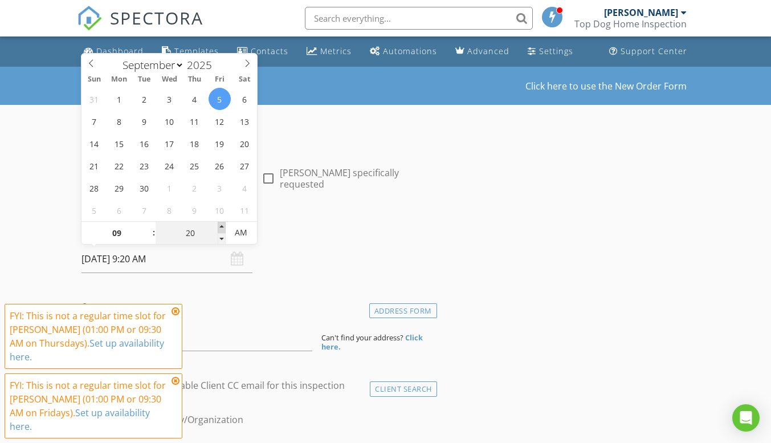
type input "09/05/2025 9:25 AM"
type input "25"
click at [223, 226] on span at bounding box center [222, 227] width 8 height 11
type input "[DATE] 9:30 AM"
type input "30"
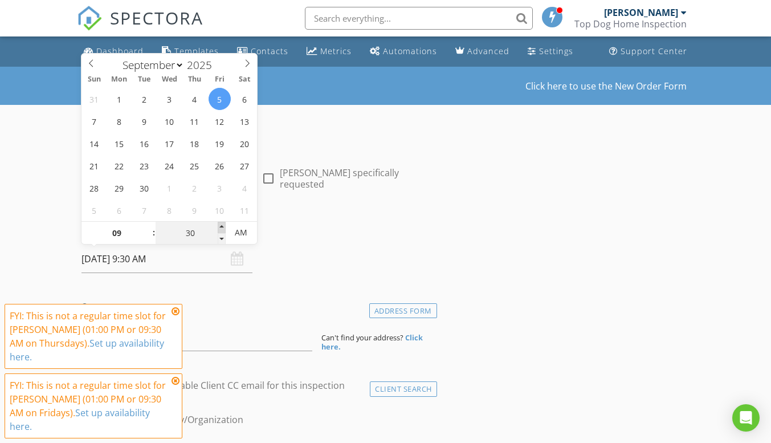
click at [223, 226] on span at bounding box center [222, 227] width 8 height 11
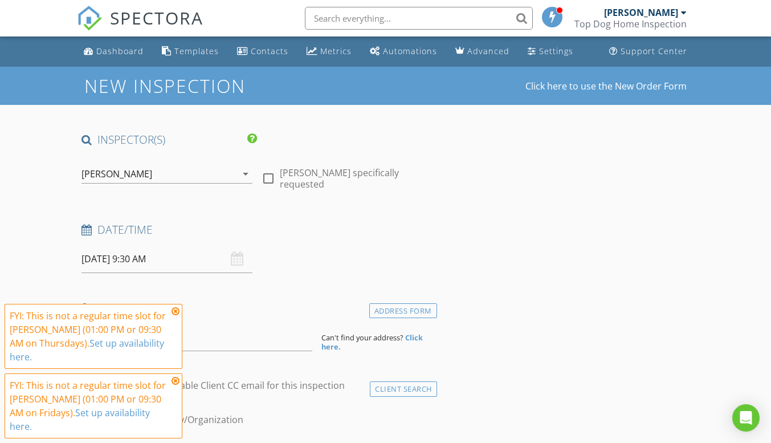
scroll to position [171, 0]
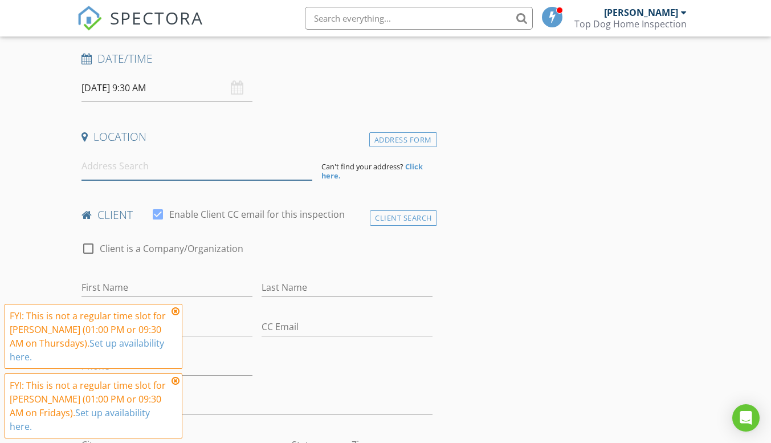
click at [133, 165] on input at bounding box center [197, 166] width 231 height 28
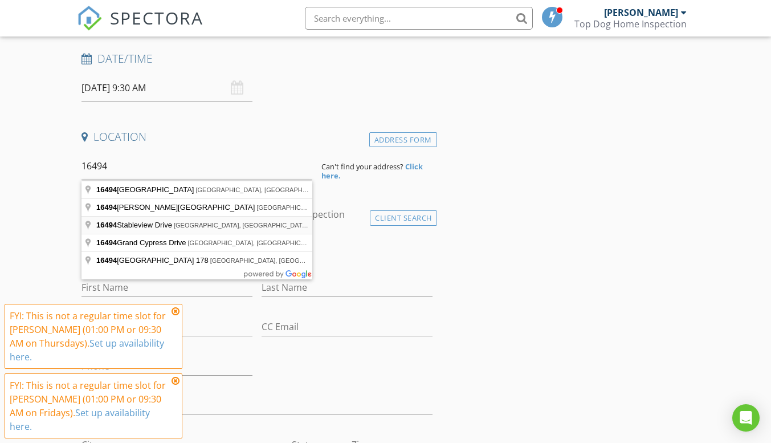
type input "16494 Stableview Drive, Fortville, IN, USA"
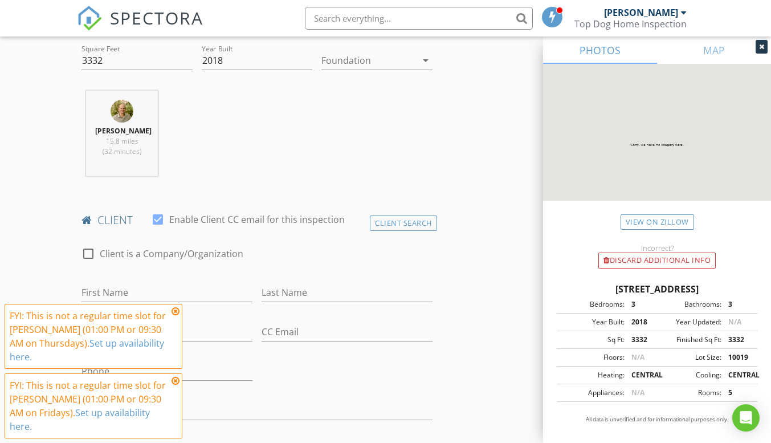
scroll to position [513, 0]
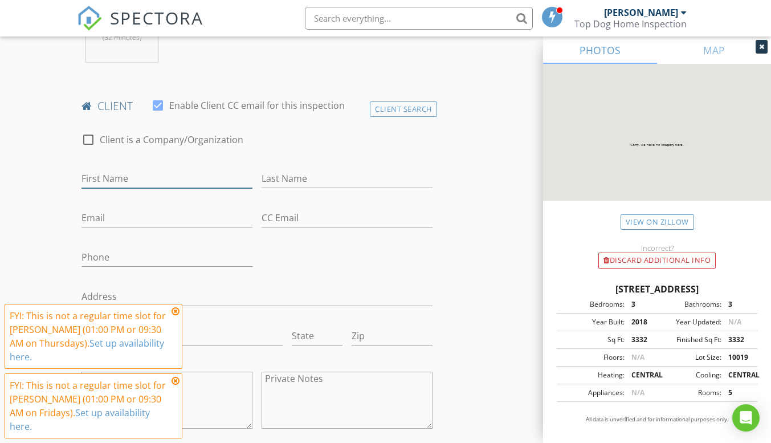
click at [101, 181] on input "First Name" at bounding box center [167, 178] width 171 height 19
type input "Romy"
type input "Elswerky"
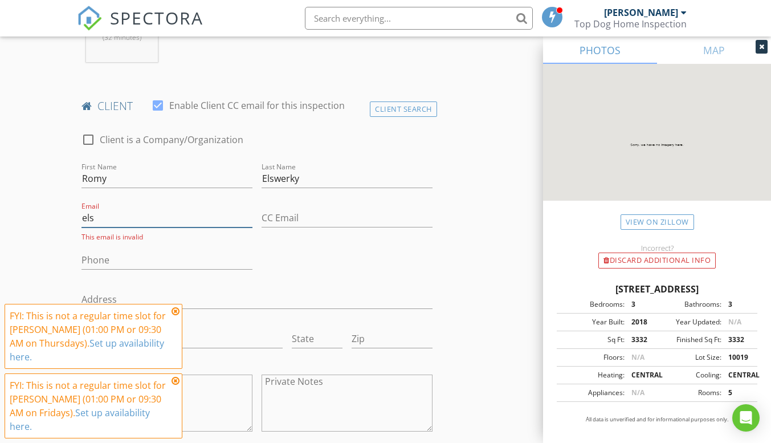
type input "[EMAIL_ADDRESS][DOMAIN_NAME]"
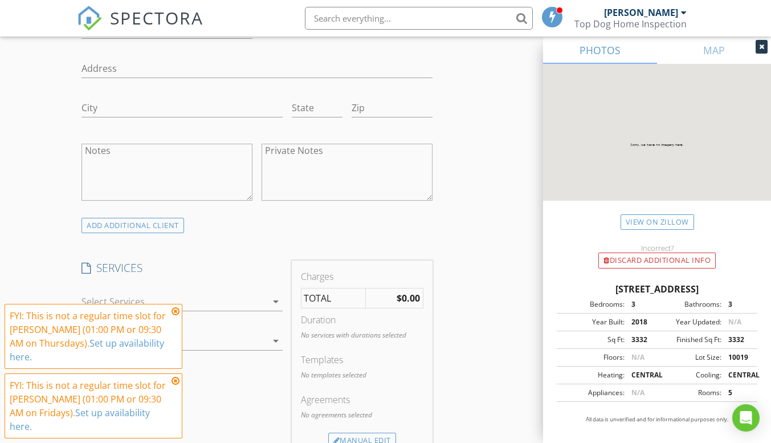
scroll to position [912, 0]
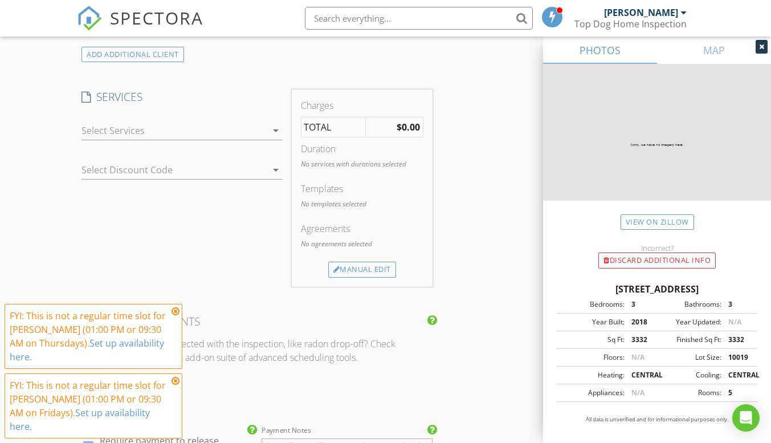
click at [120, 130] on div at bounding box center [174, 130] width 185 height 18
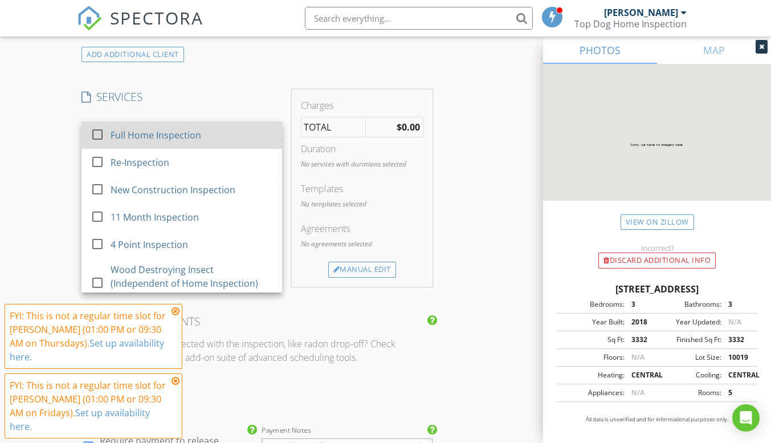
click at [100, 140] on div at bounding box center [97, 134] width 19 height 19
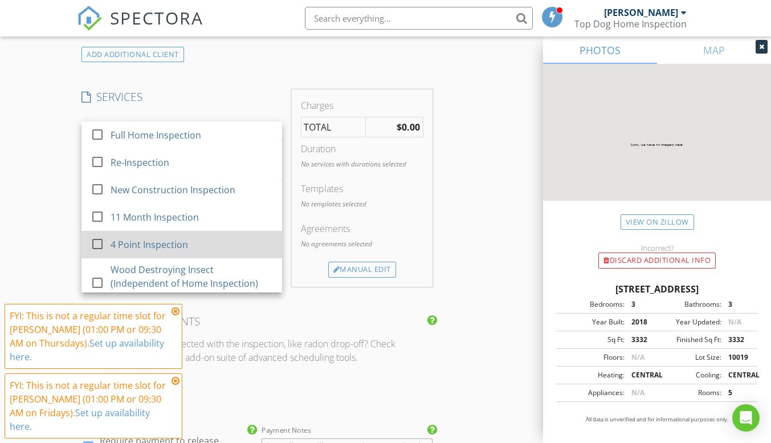
checkbox input "false"
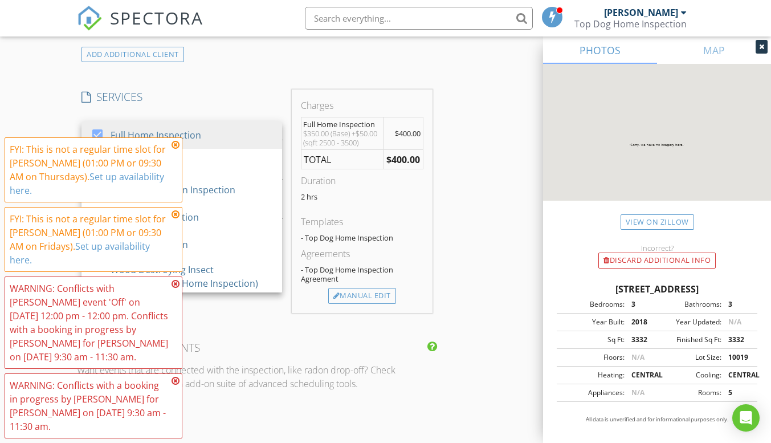
click at [175, 284] on icon at bounding box center [176, 283] width 8 height 9
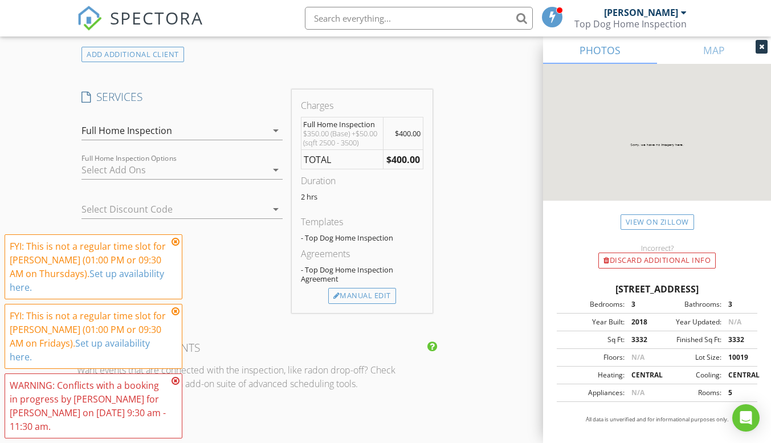
click at [175, 377] on icon at bounding box center [176, 380] width 8 height 9
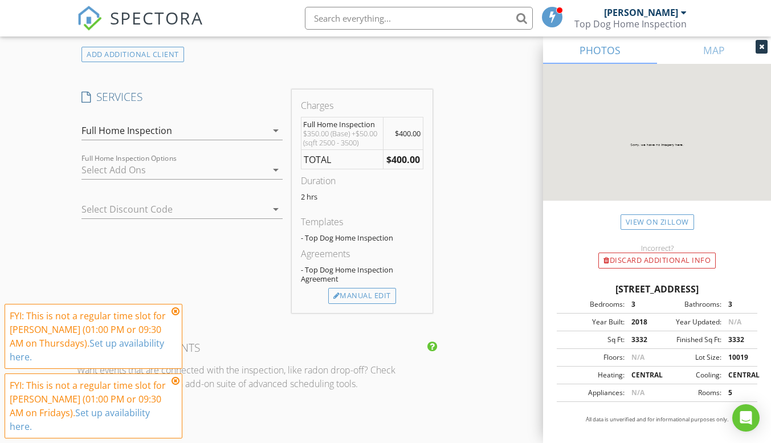
click at [174, 385] on icon at bounding box center [176, 380] width 8 height 9
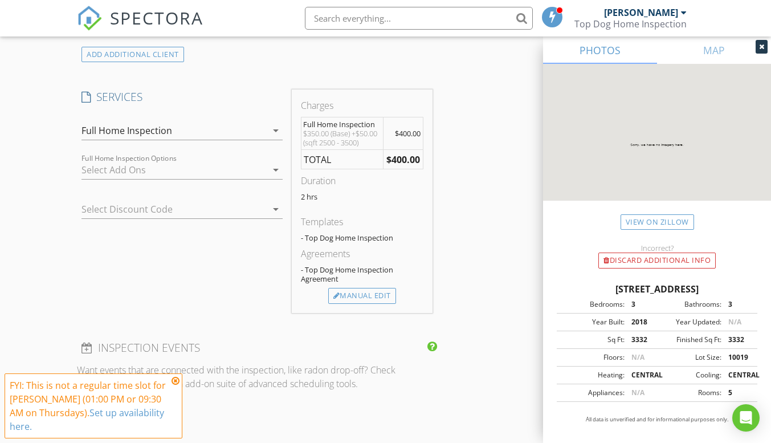
click at [174, 385] on icon at bounding box center [176, 380] width 8 height 9
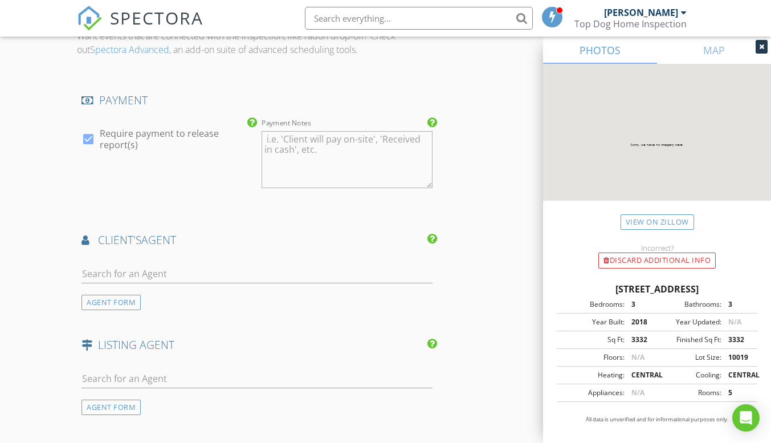
scroll to position [1254, 0]
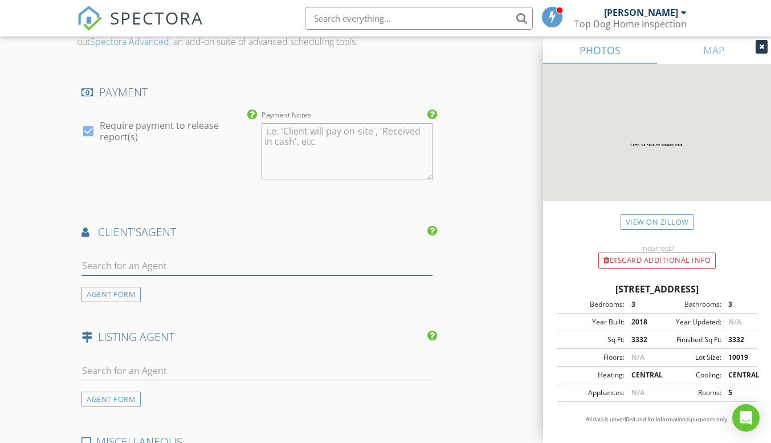
click at [127, 270] on input "text" at bounding box center [257, 265] width 351 height 19
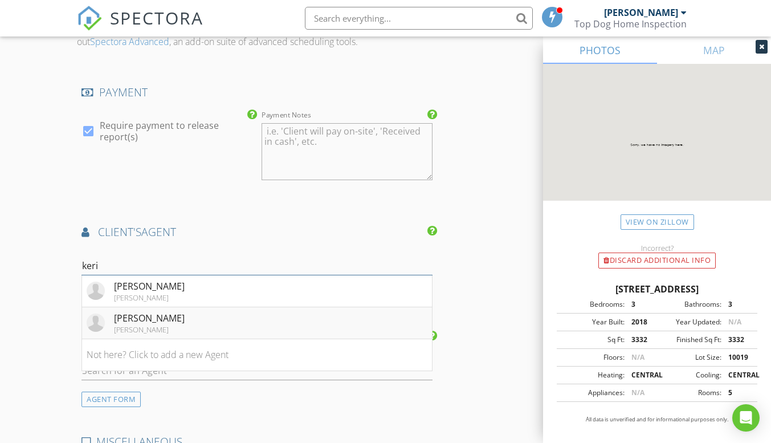
type input "keri"
click at [128, 329] on div "[PERSON_NAME]" at bounding box center [149, 329] width 71 height 9
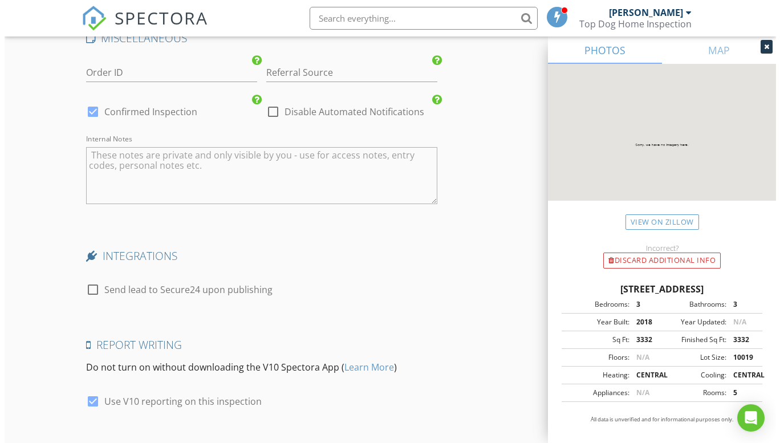
scroll to position [2068, 0]
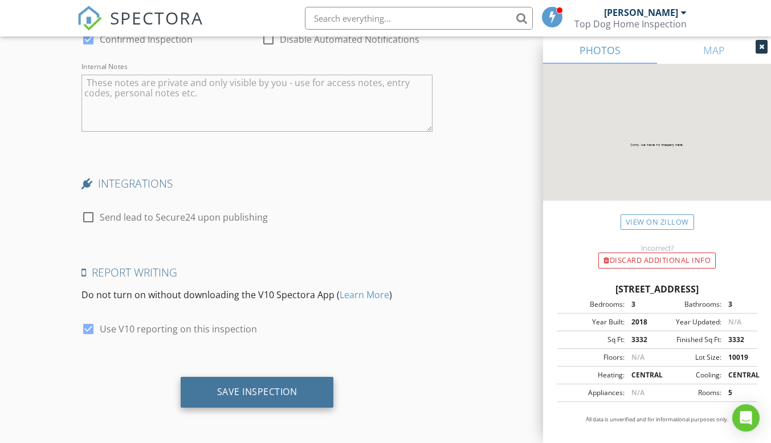
click at [251, 390] on div "Save Inspection" at bounding box center [257, 391] width 80 height 11
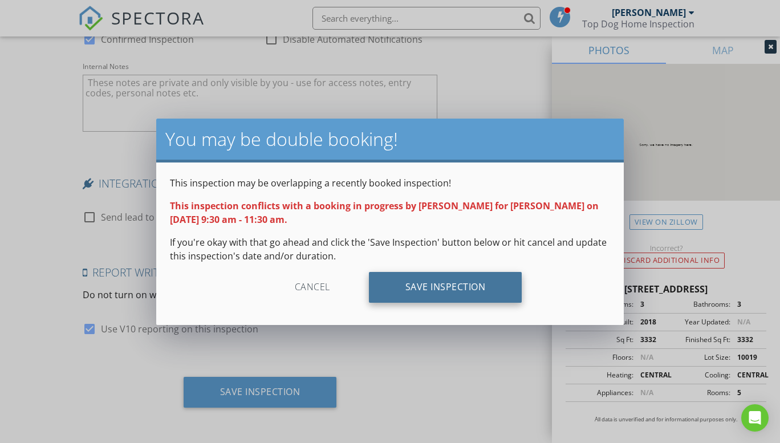
click at [455, 286] on div "Save Inspection" at bounding box center [445, 287] width 153 height 31
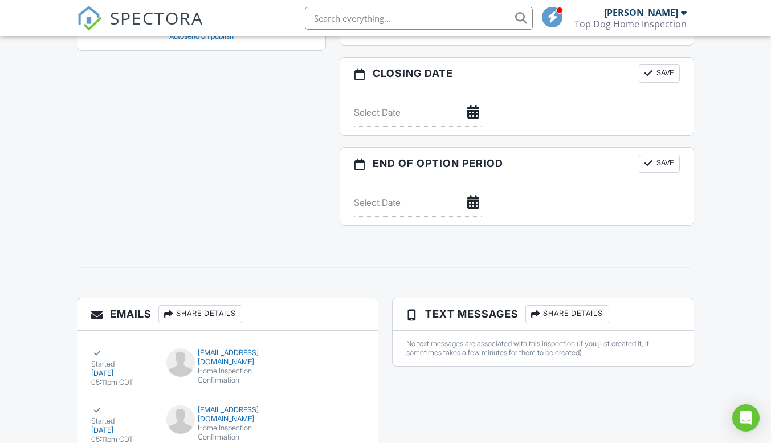
scroll to position [1100, 0]
